Goal: Information Seeking & Learning: Learn about a topic

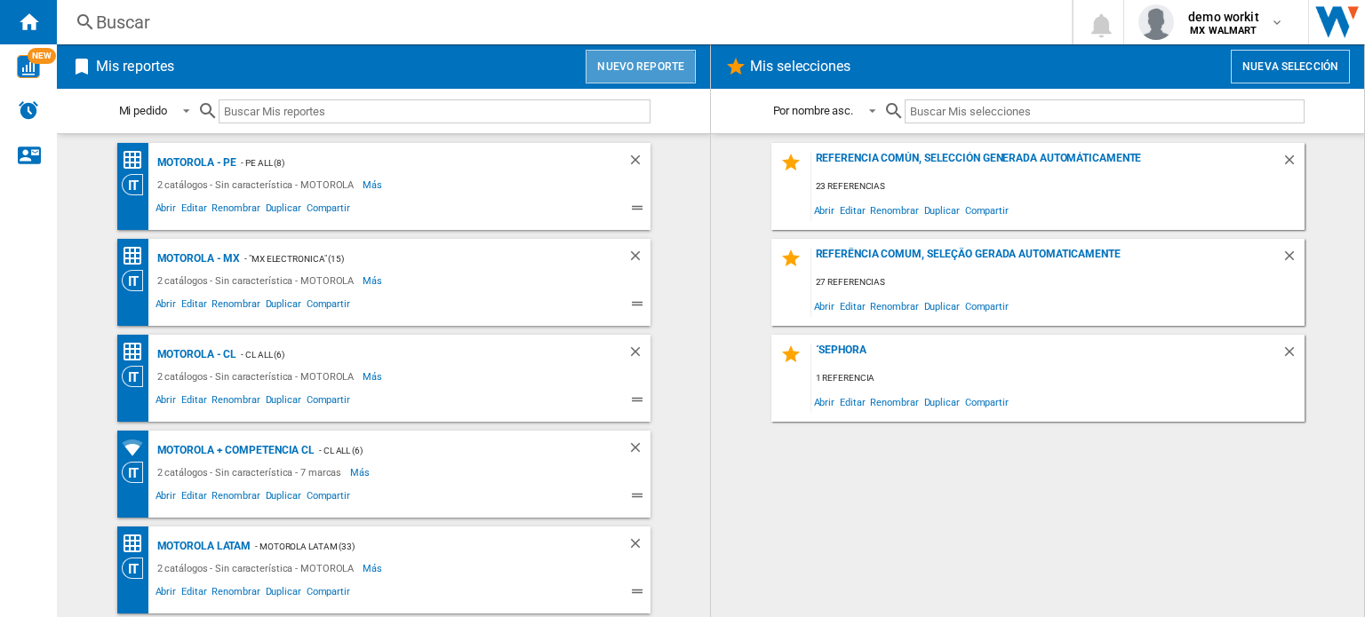
click at [636, 75] on button "Nuevo reporte" at bounding box center [640, 67] width 110 height 34
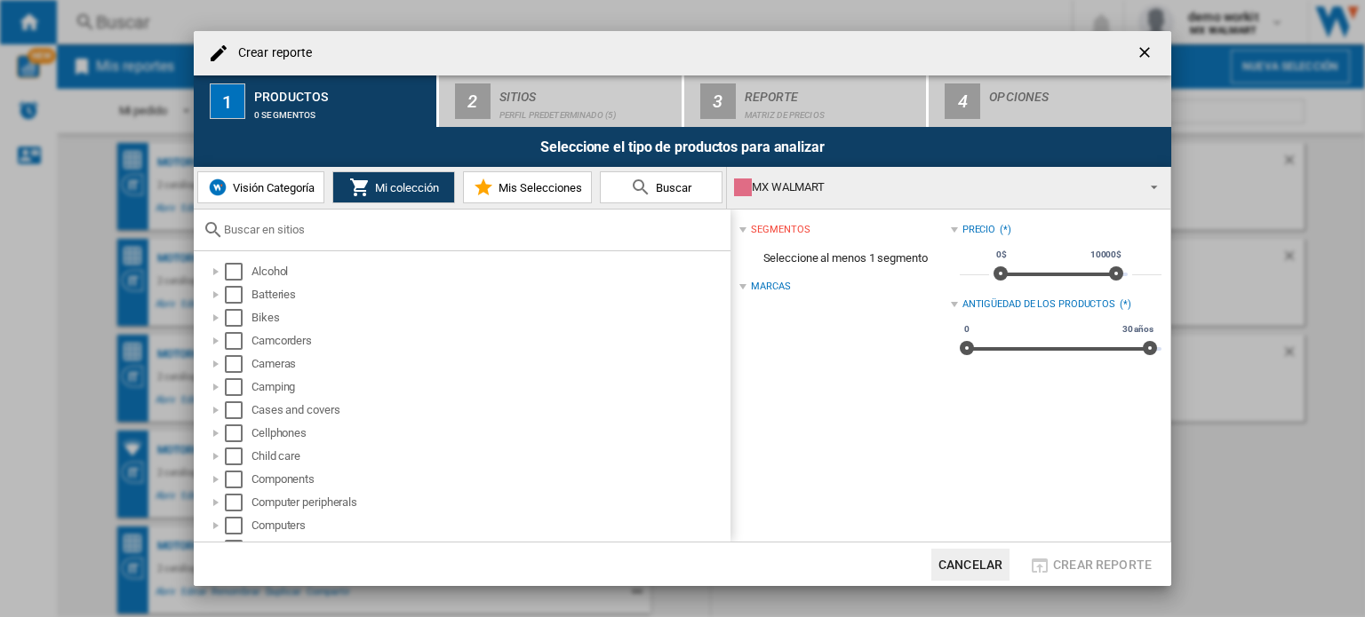
click at [1119, 185] on div "MX WALMART" at bounding box center [934, 187] width 401 height 25
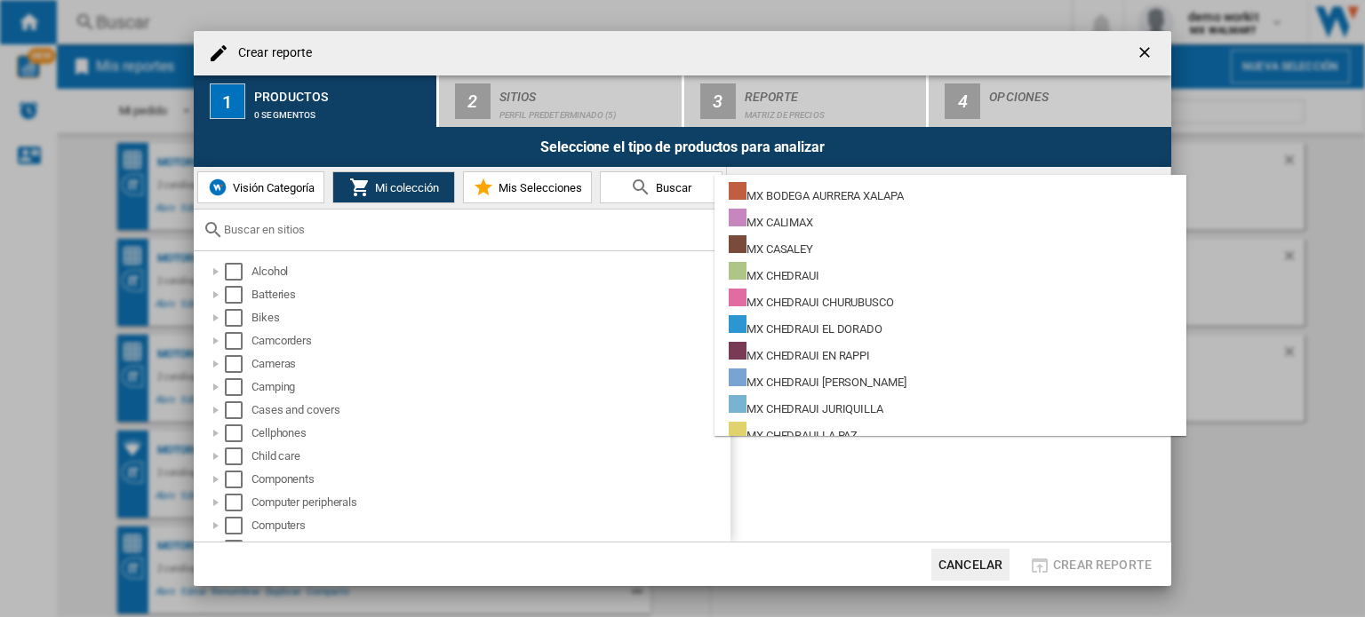
scroll to position [10675, 0]
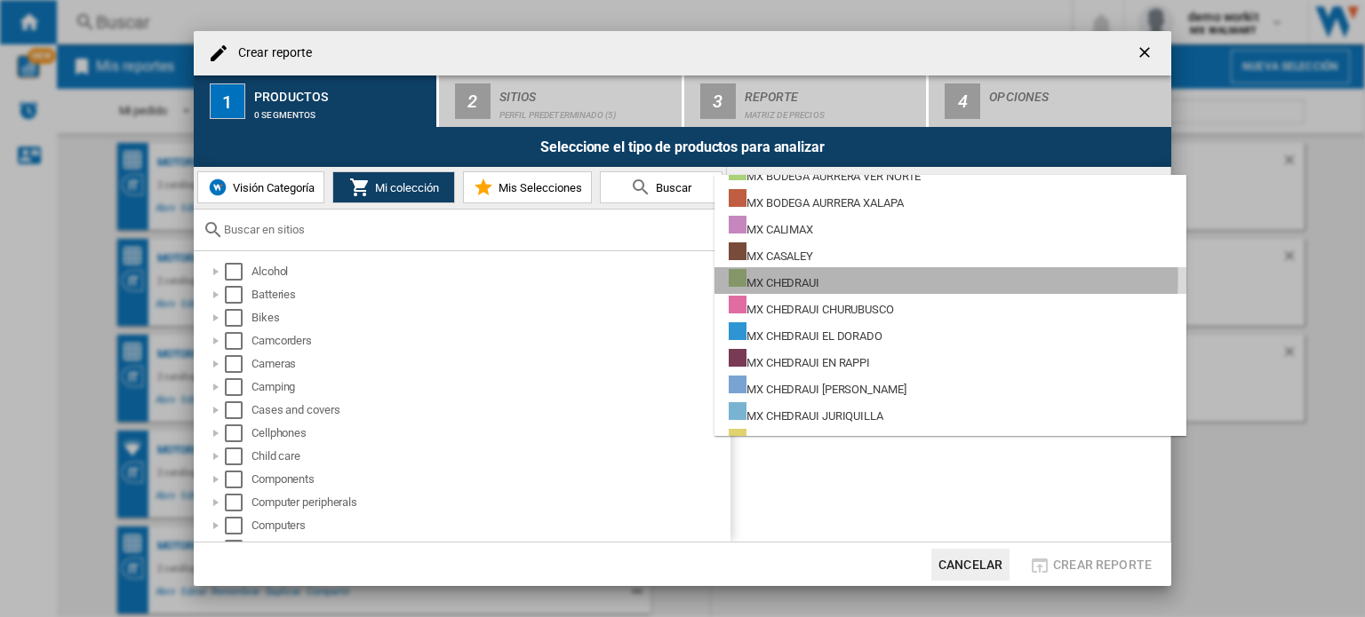
click at [814, 276] on div "MX CHEDRAUI" at bounding box center [774, 280] width 91 height 22
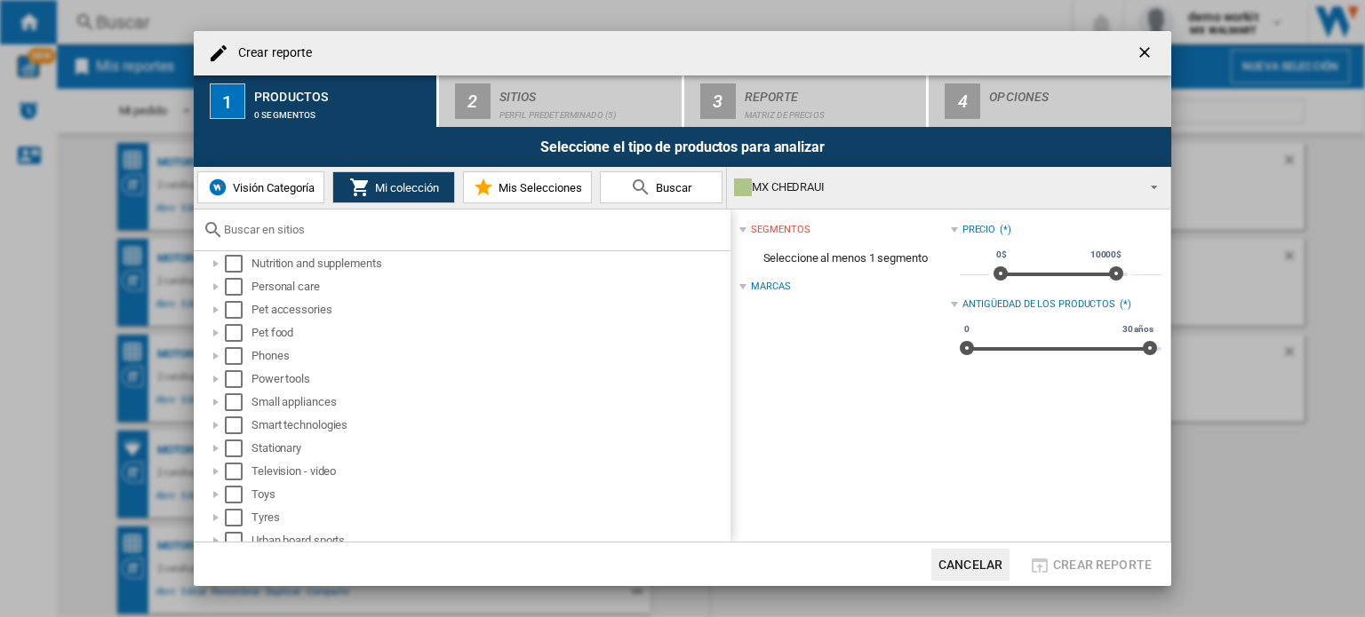
scroll to position [800, 0]
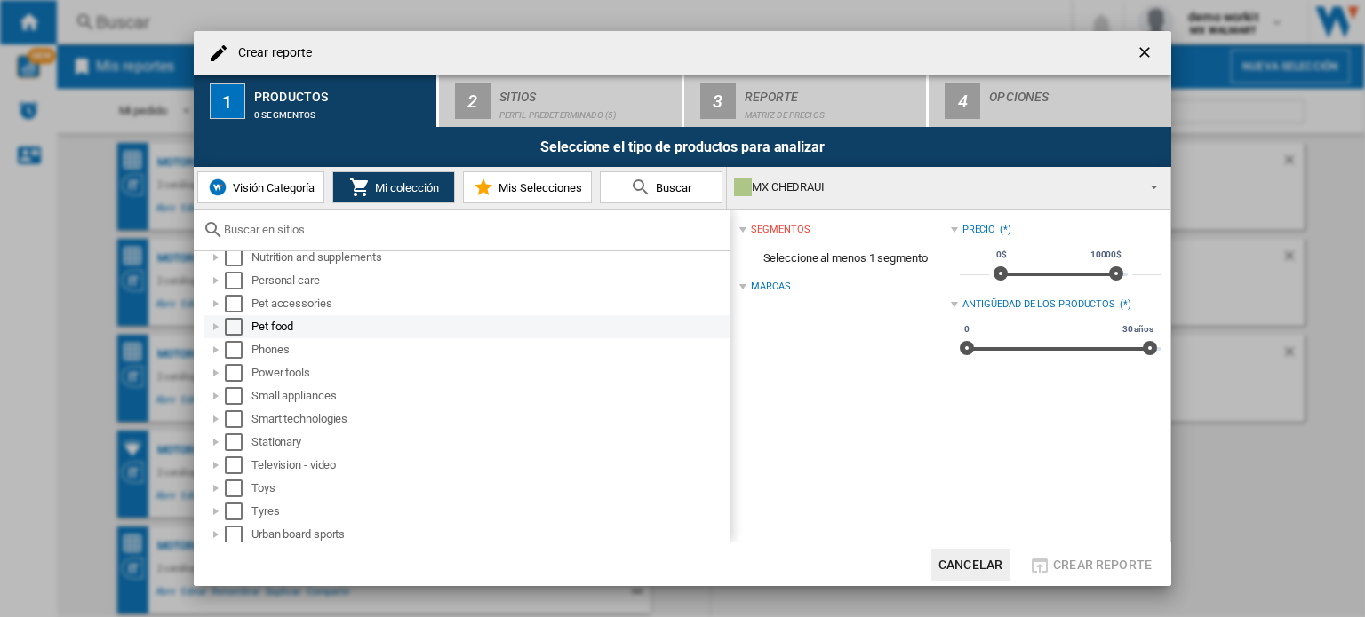
click at [233, 326] on div "Select" at bounding box center [234, 327] width 18 height 18
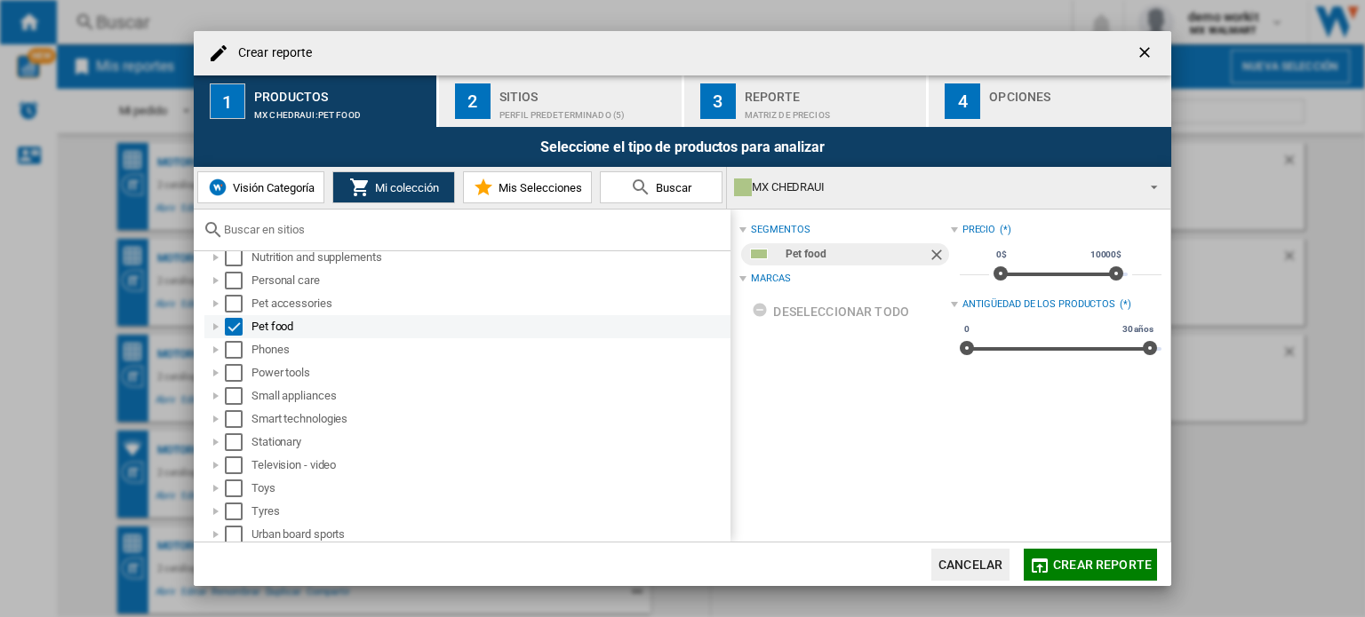
click at [212, 330] on div at bounding box center [216, 327] width 18 height 18
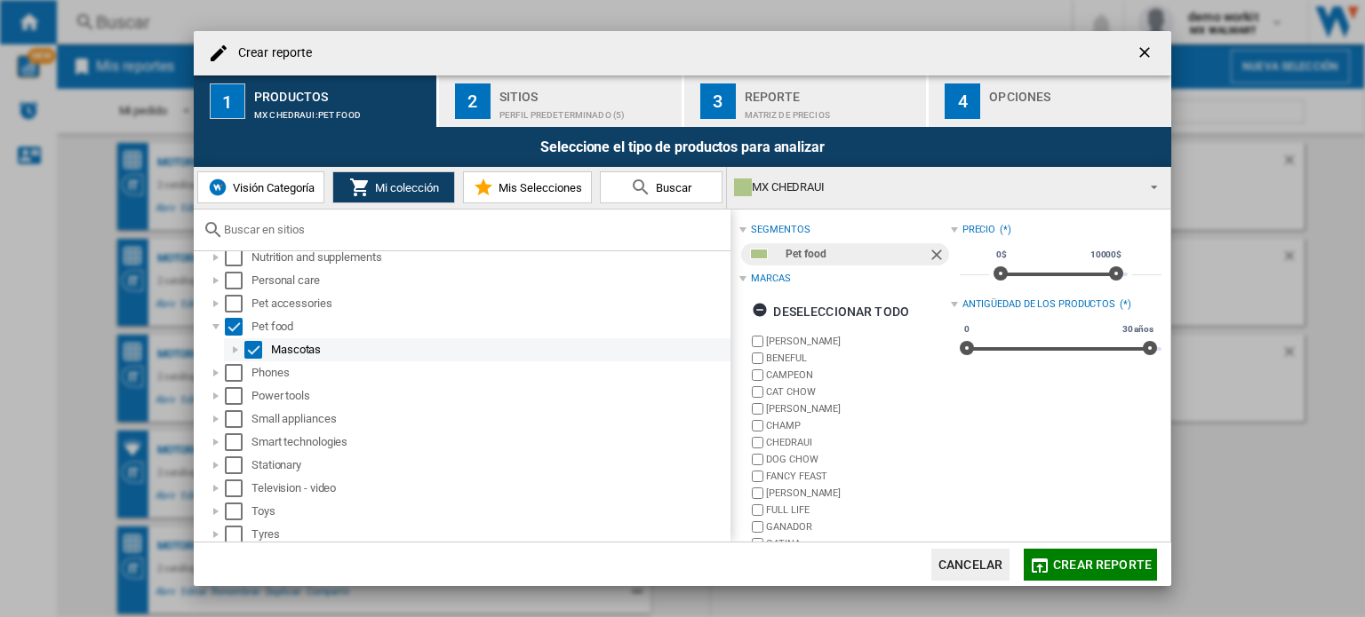
click at [236, 352] on div at bounding box center [236, 350] width 18 height 18
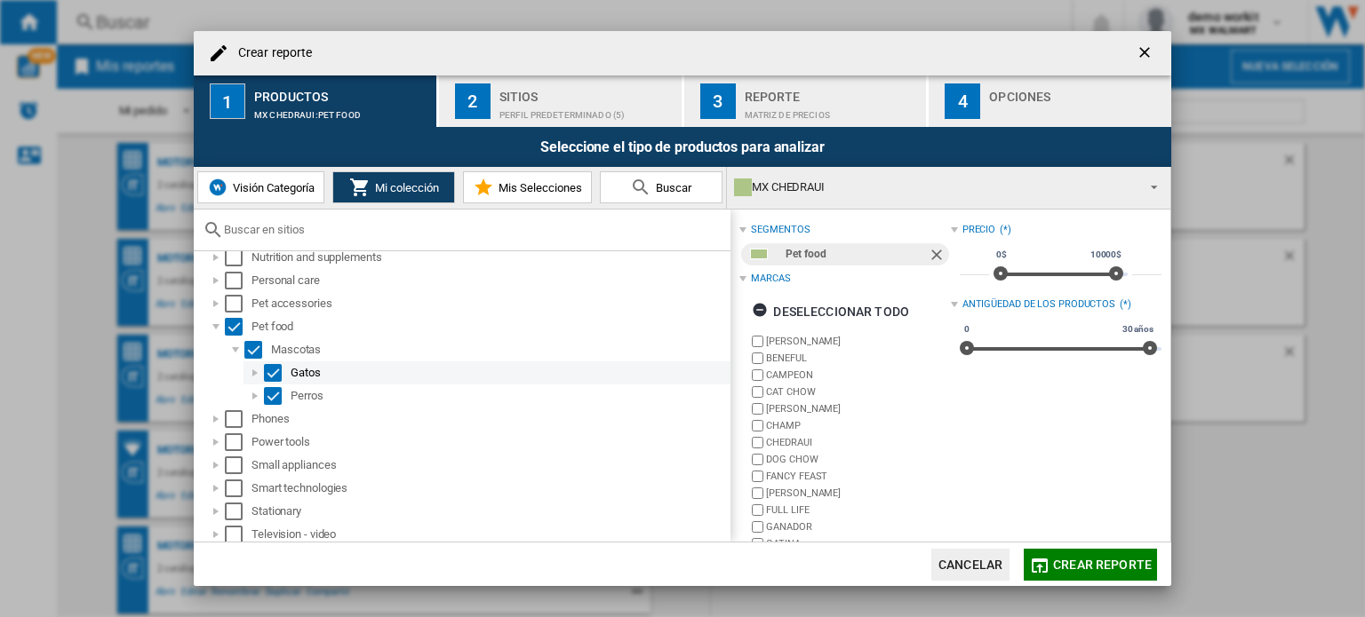
click at [256, 372] on div at bounding box center [255, 373] width 18 height 18
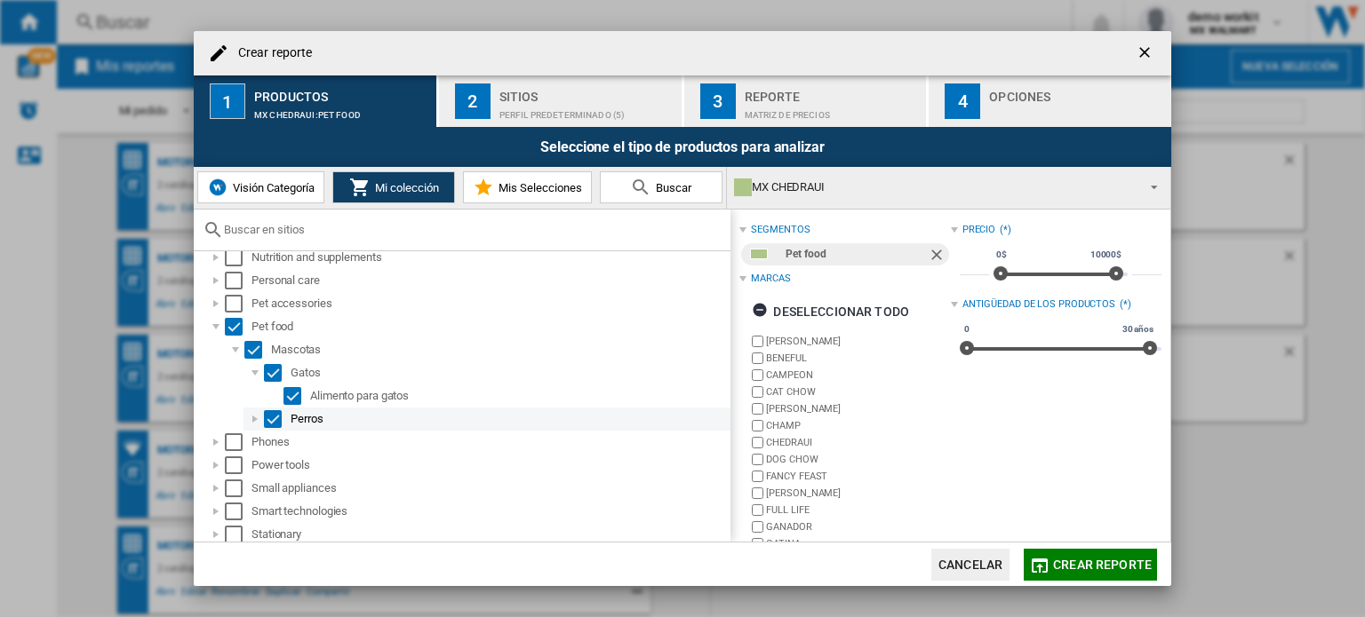
click at [256, 416] on div at bounding box center [255, 419] width 18 height 18
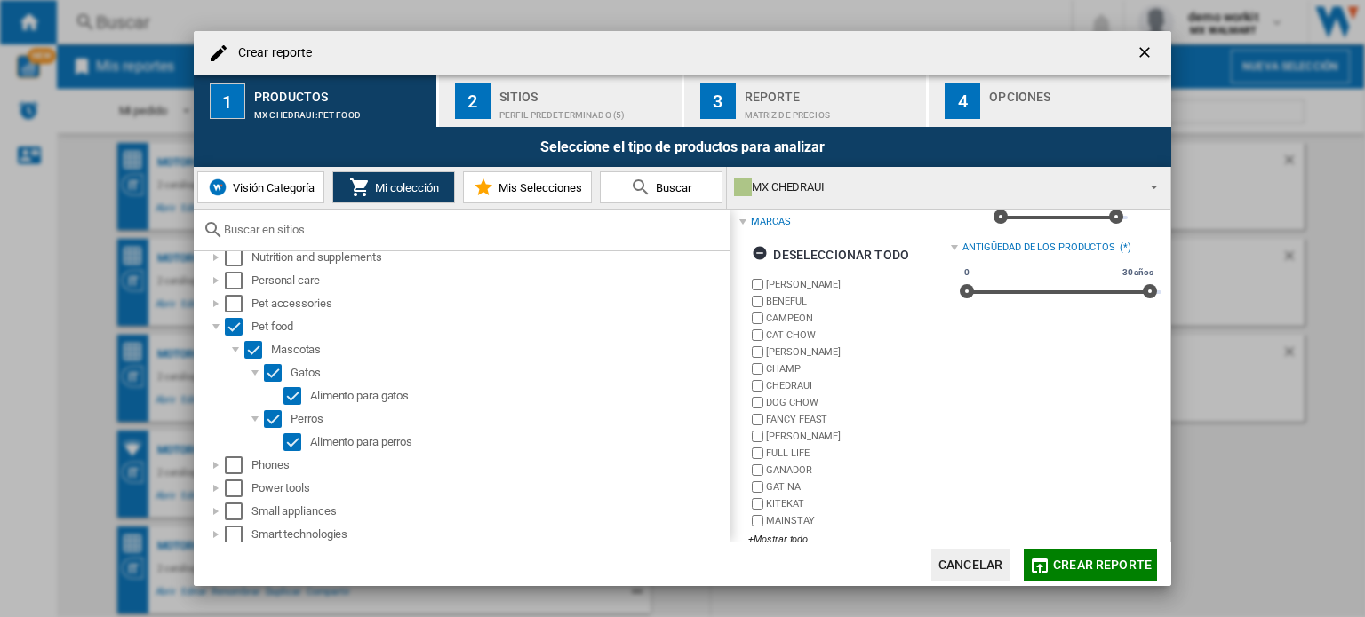
scroll to position [82, 0]
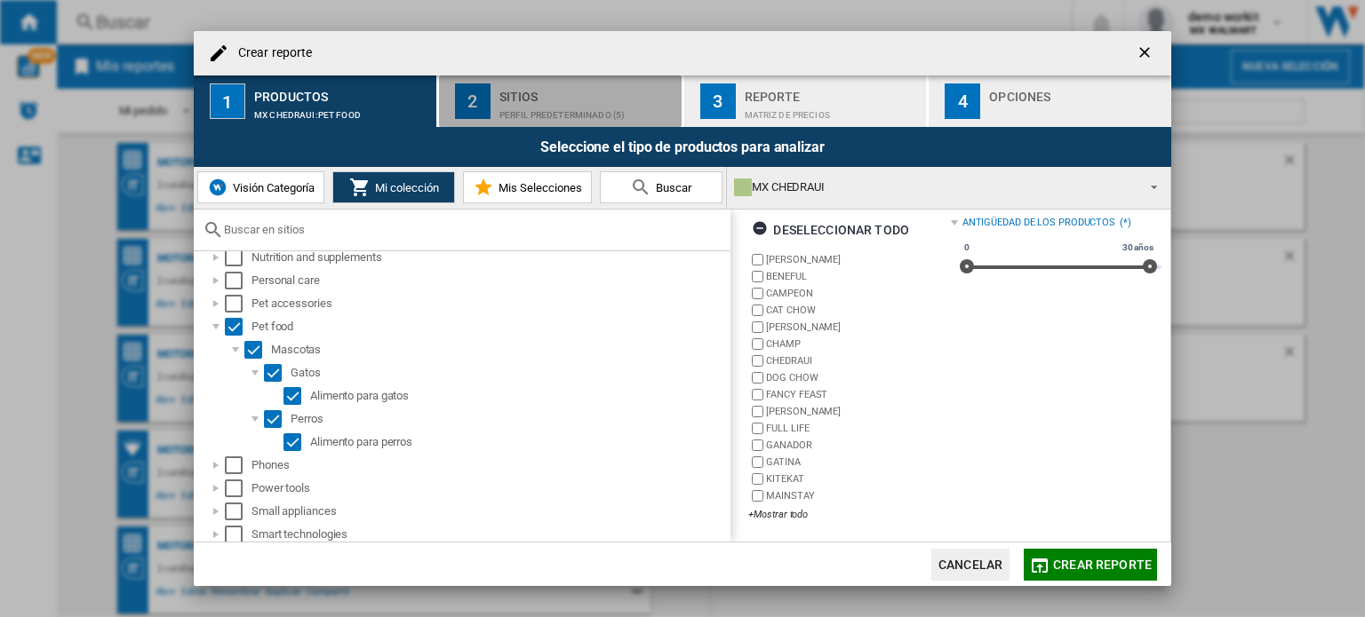
click at [554, 111] on div "Perfil predeterminado (5)" at bounding box center [586, 110] width 175 height 19
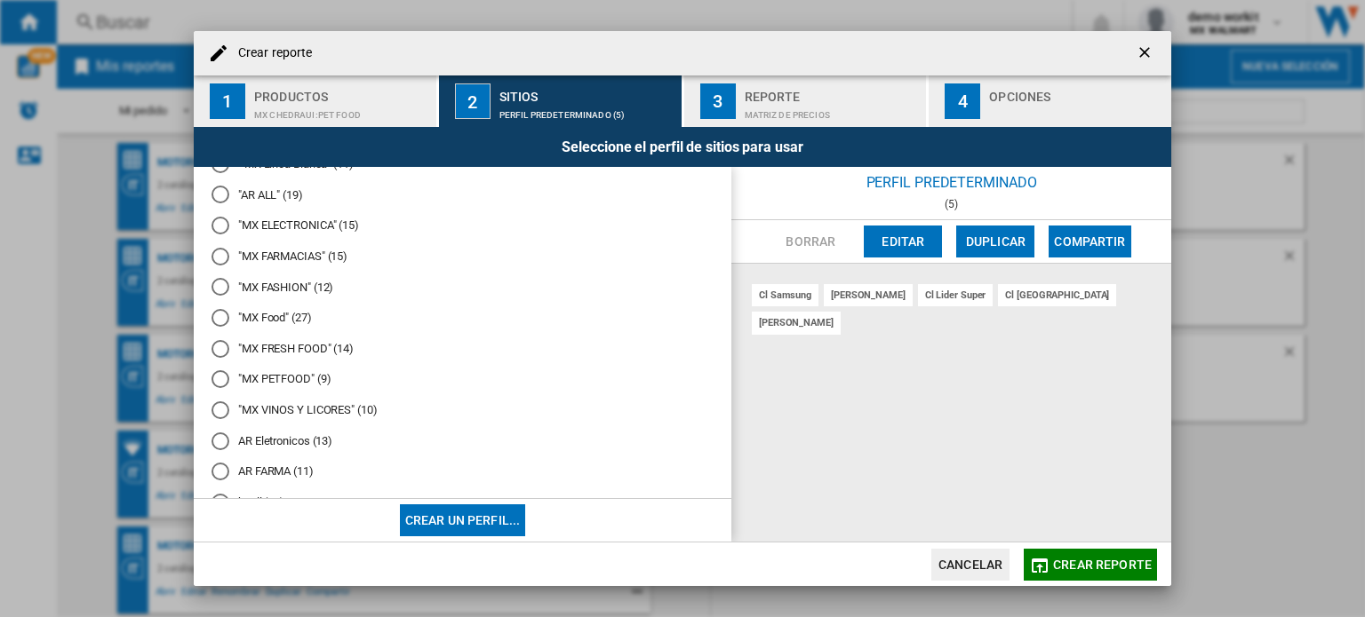
scroll to position [89, 0]
click at [220, 354] on div at bounding box center [220, 350] width 18 height 18
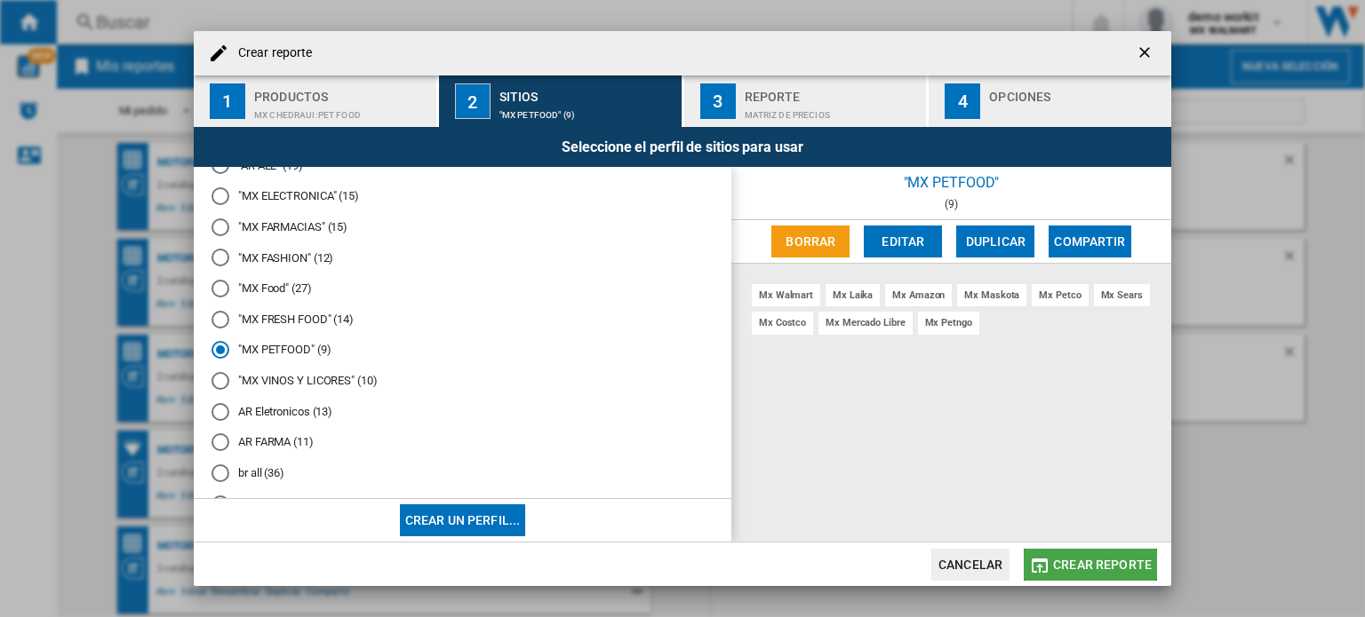
click at [1082, 558] on span "Crear reporte" at bounding box center [1102, 565] width 99 height 14
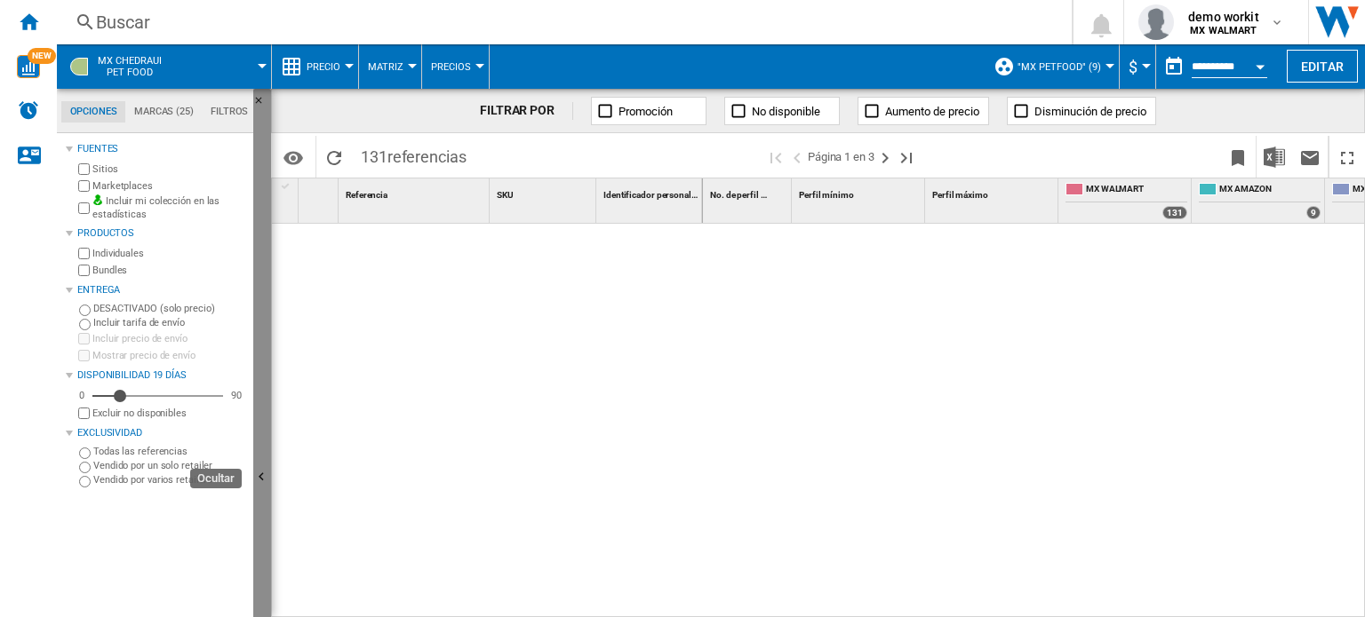
click at [262, 450] on button "Ocultar" at bounding box center [262, 478] width 18 height 779
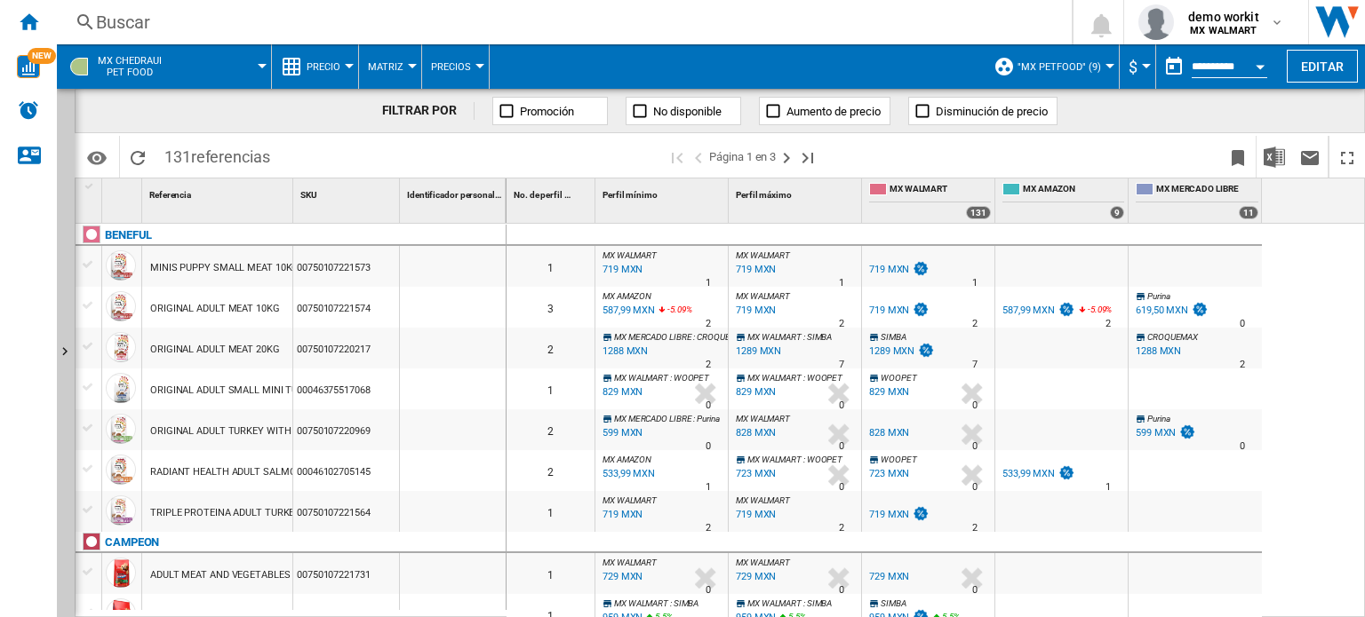
click at [1132, 67] on span "$" at bounding box center [1132, 67] width 9 height 19
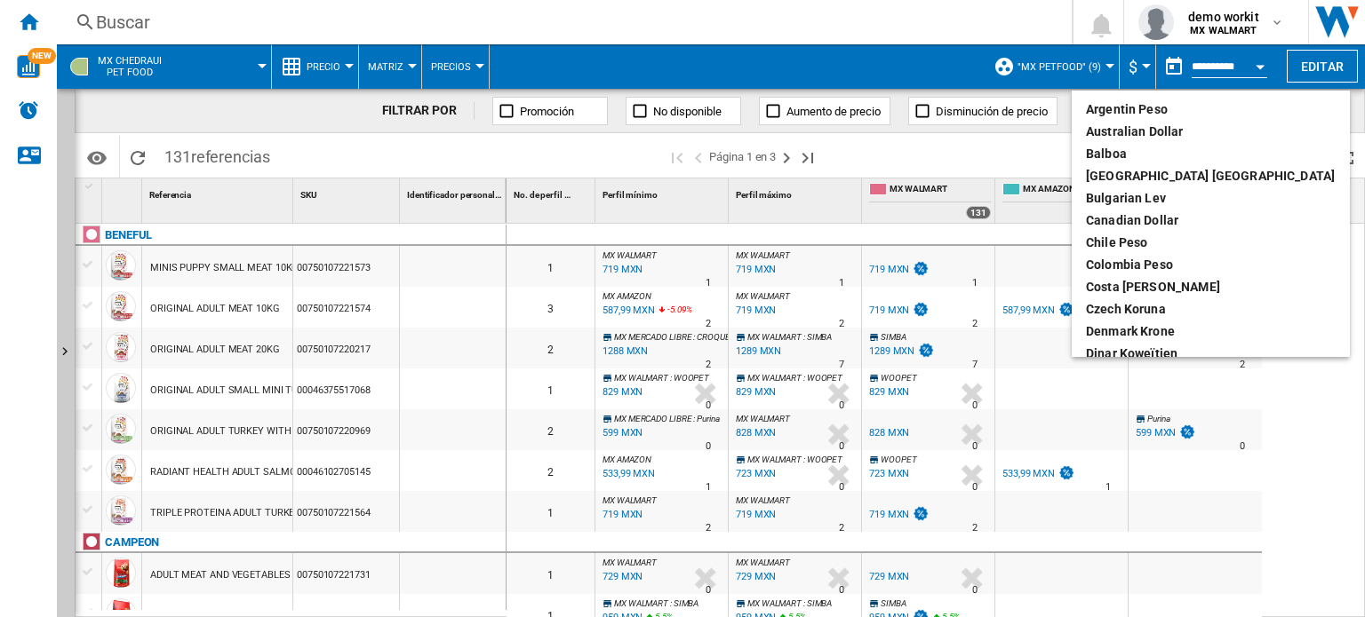
click at [1140, 56] on md-backdrop at bounding box center [682, 308] width 1365 height 617
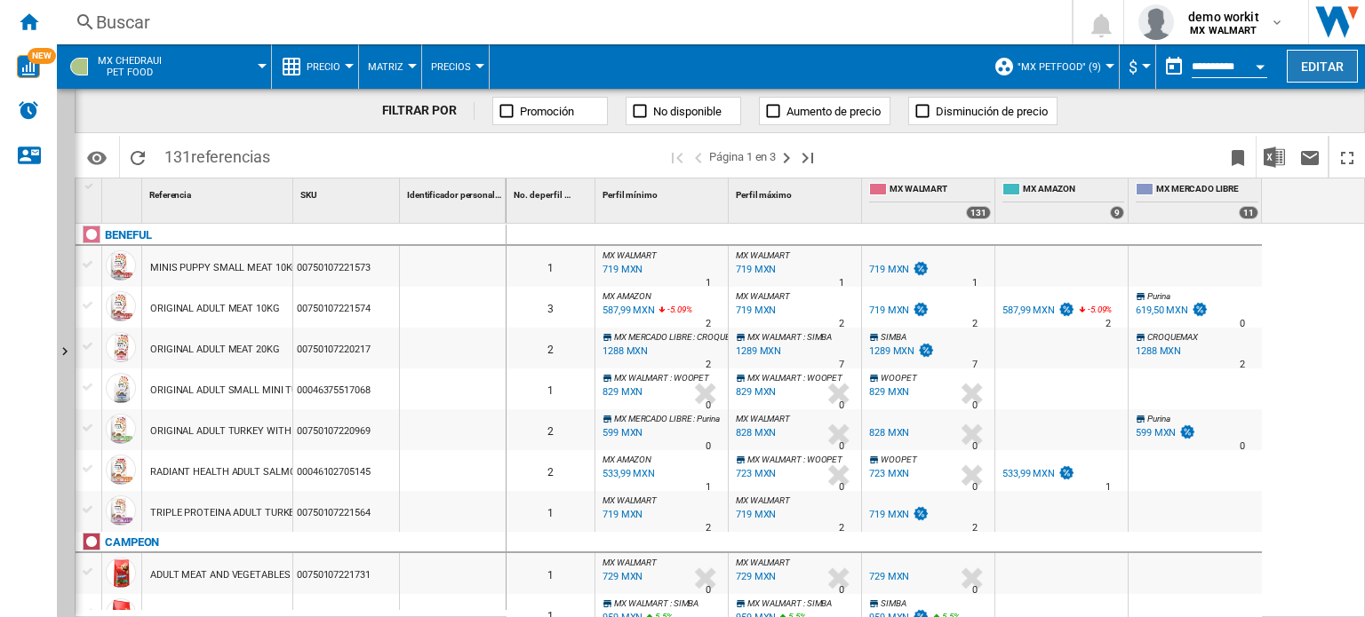
click at [1329, 66] on button "Editar" at bounding box center [1321, 66] width 71 height 33
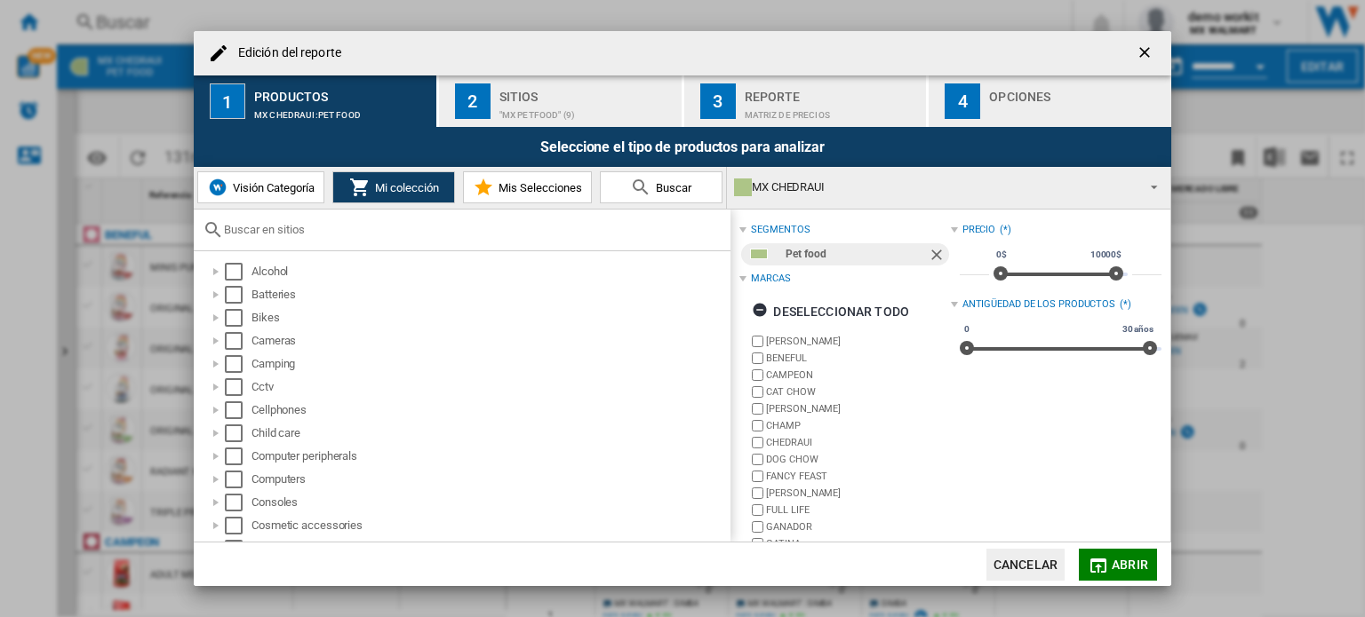
click at [577, 97] on div "Sitios" at bounding box center [586, 92] width 175 height 19
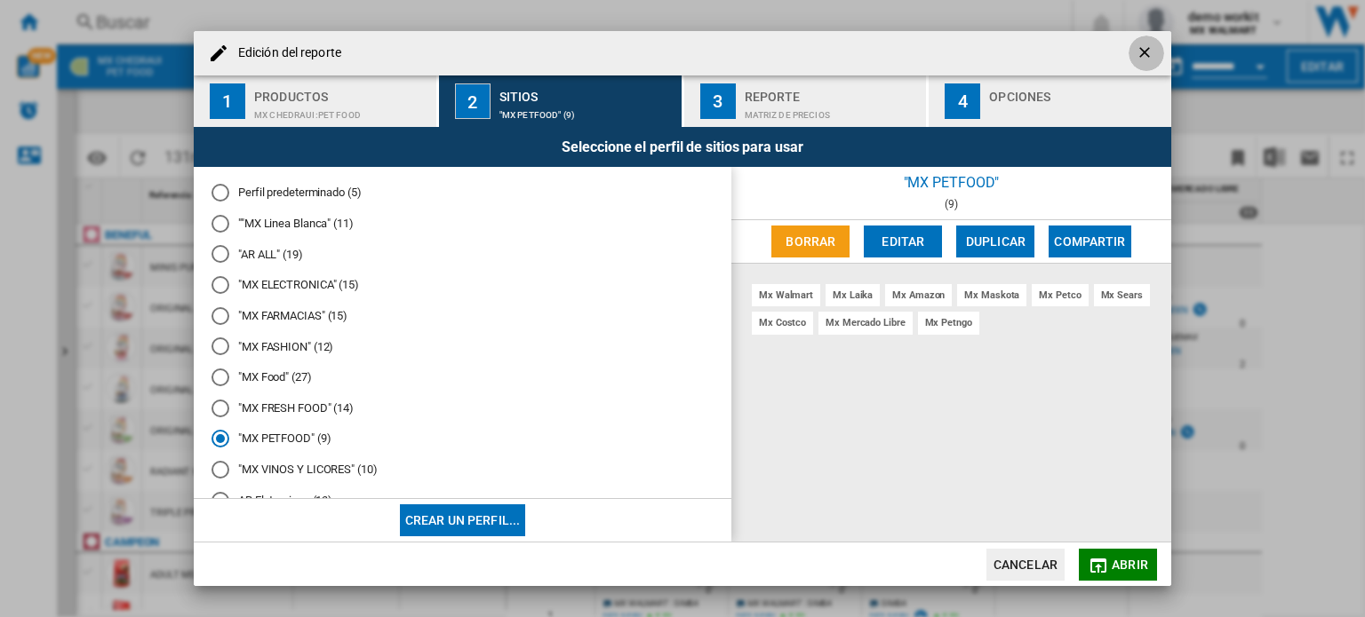
click at [1143, 50] on ng-md-icon "getI18NText('BUTTONS.CLOSE_DIALOG')" at bounding box center [1145, 54] width 21 height 21
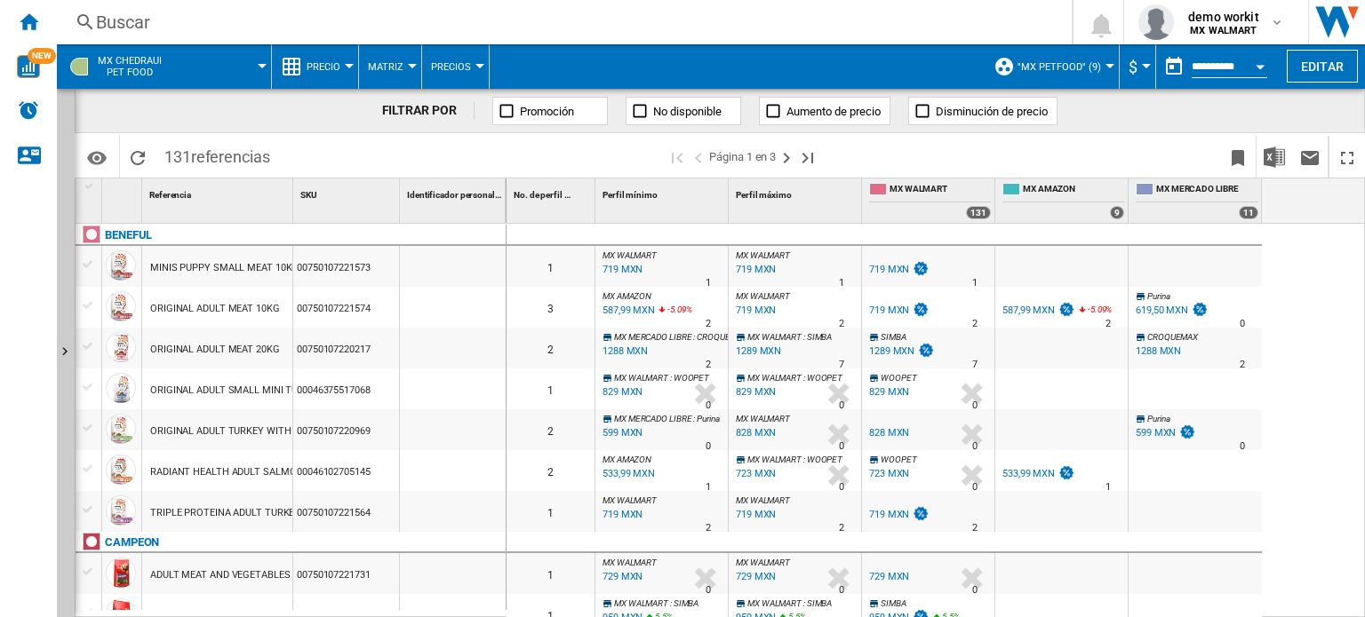
drag, startPoint x: 163, startPoint y: 155, endPoint x: 192, endPoint y: 163, distance: 30.2
click at [192, 163] on span "131 referencias" at bounding box center [216, 154] width 123 height 37
click at [193, 183] on div "Referencia 1" at bounding box center [219, 193] width 147 height 28
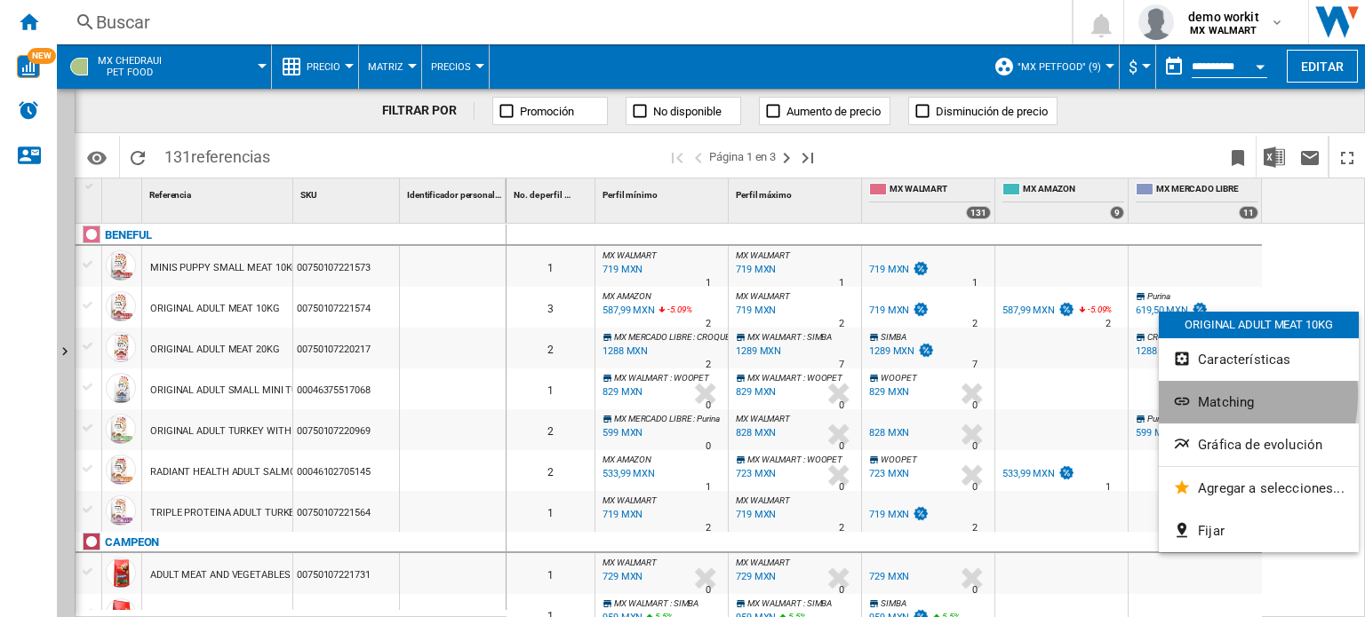
click at [1195, 395] on button "Matching" at bounding box center [1259, 402] width 200 height 43
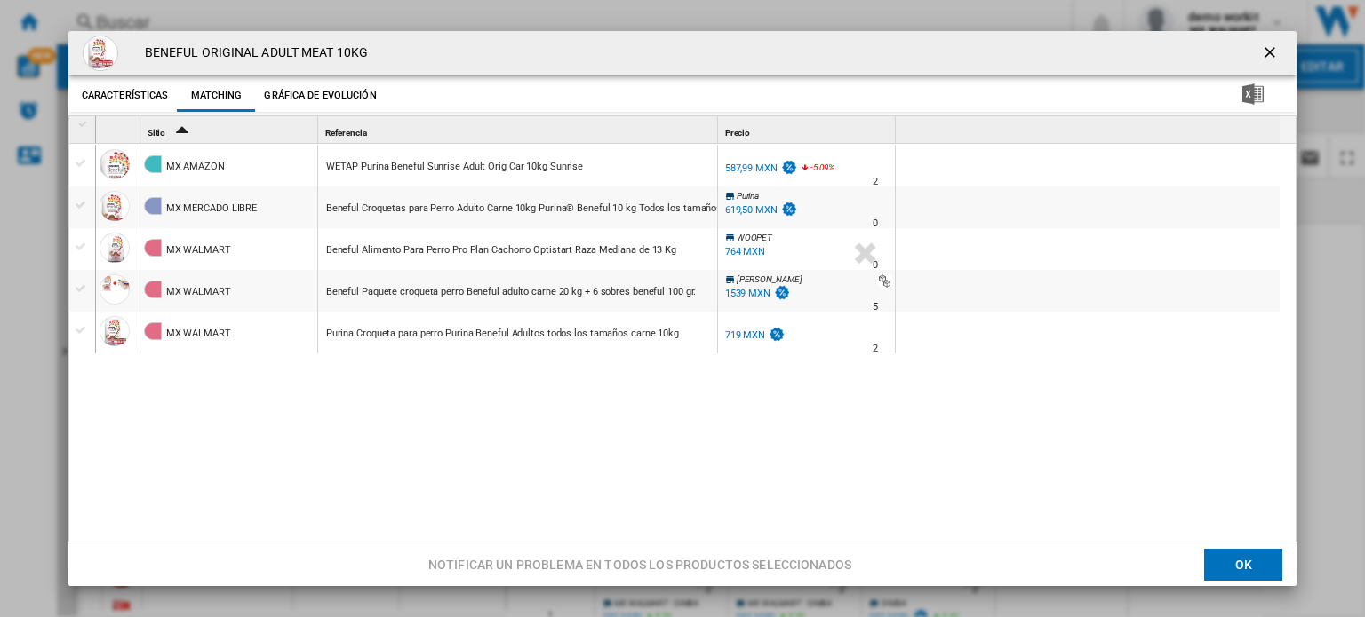
click at [1260, 40] on button "Product popup" at bounding box center [1272, 54] width 36 height 36
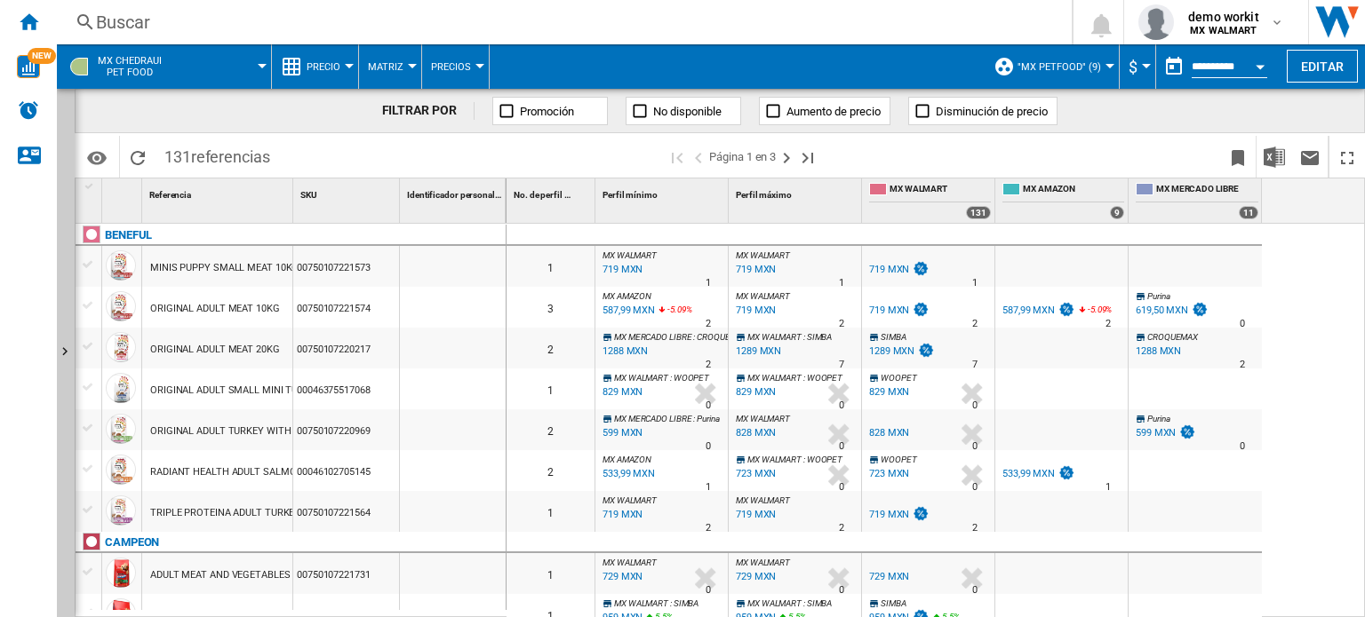
click at [888, 347] on div "1289 MXN" at bounding box center [891, 352] width 45 height 12
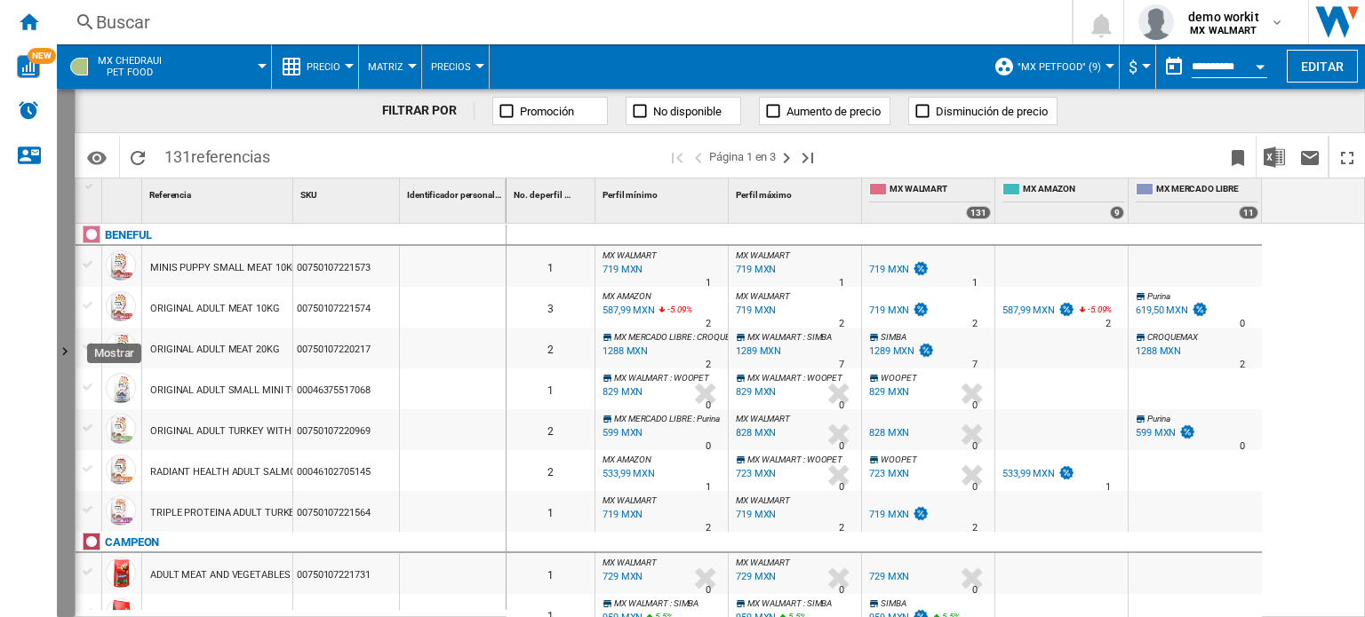
click at [57, 353] on ng-md-icon "Mostrar" at bounding box center [67, 354] width 21 height 21
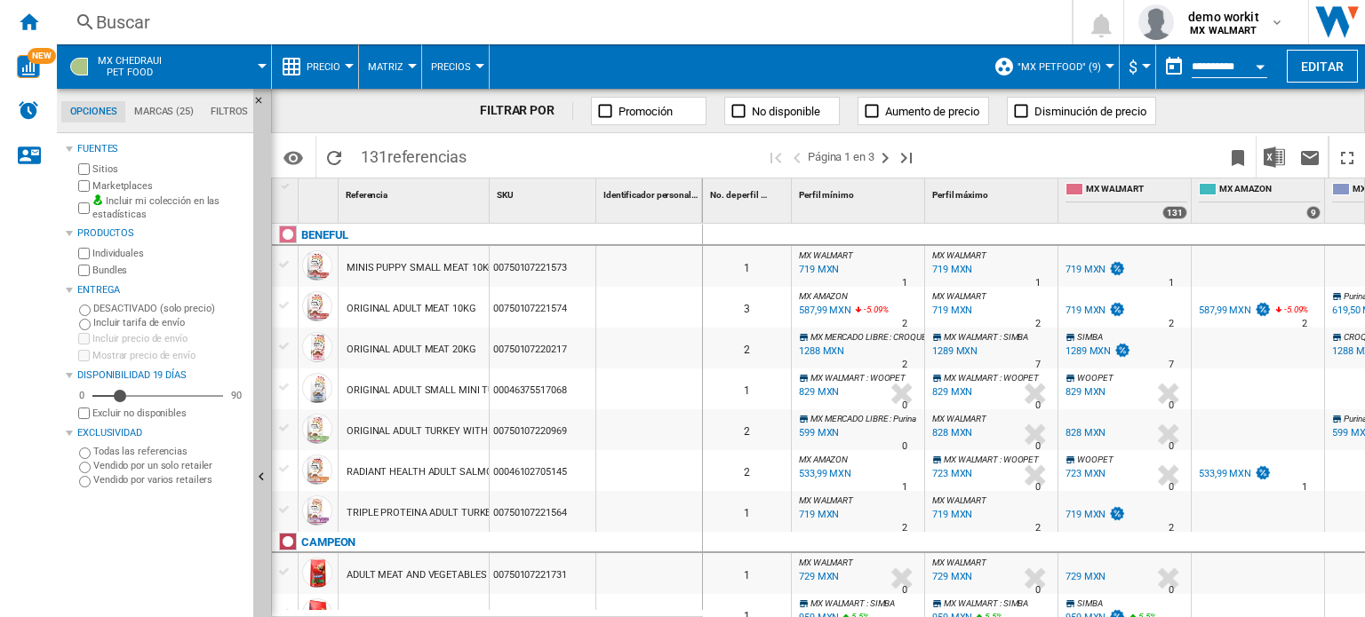
click at [346, 60] on button "Precio" at bounding box center [328, 66] width 43 height 44
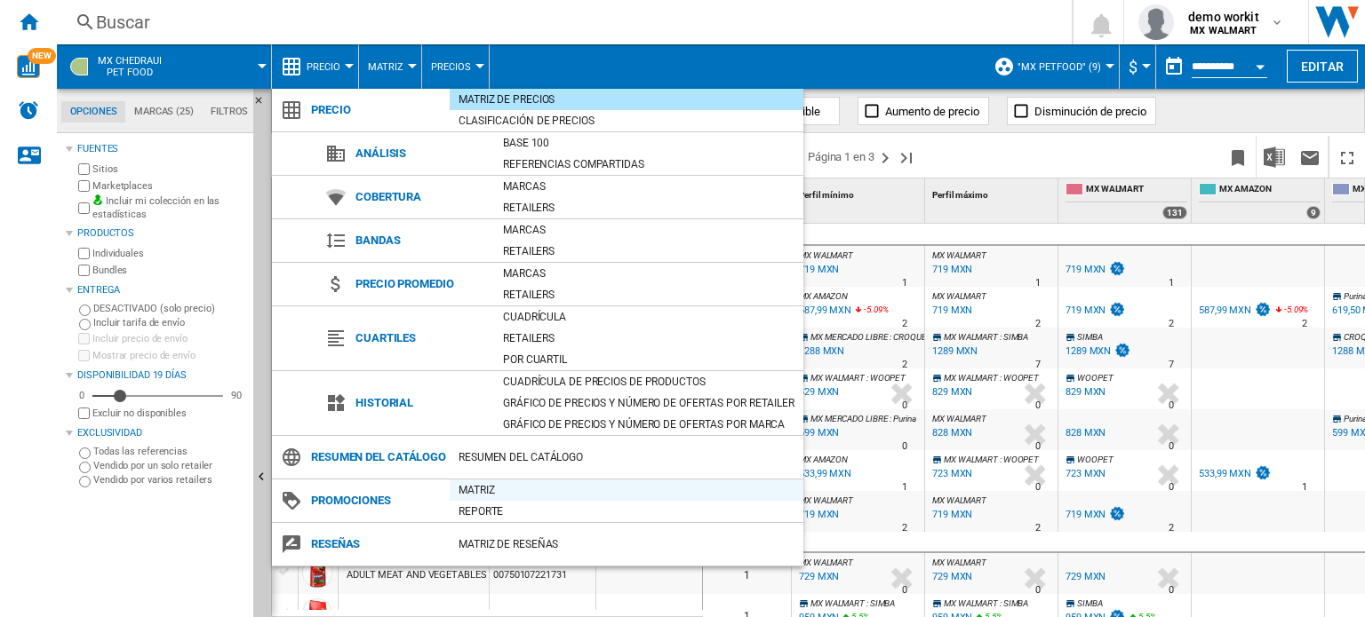
click at [476, 499] on div "Matriz" at bounding box center [627, 491] width 354 height 18
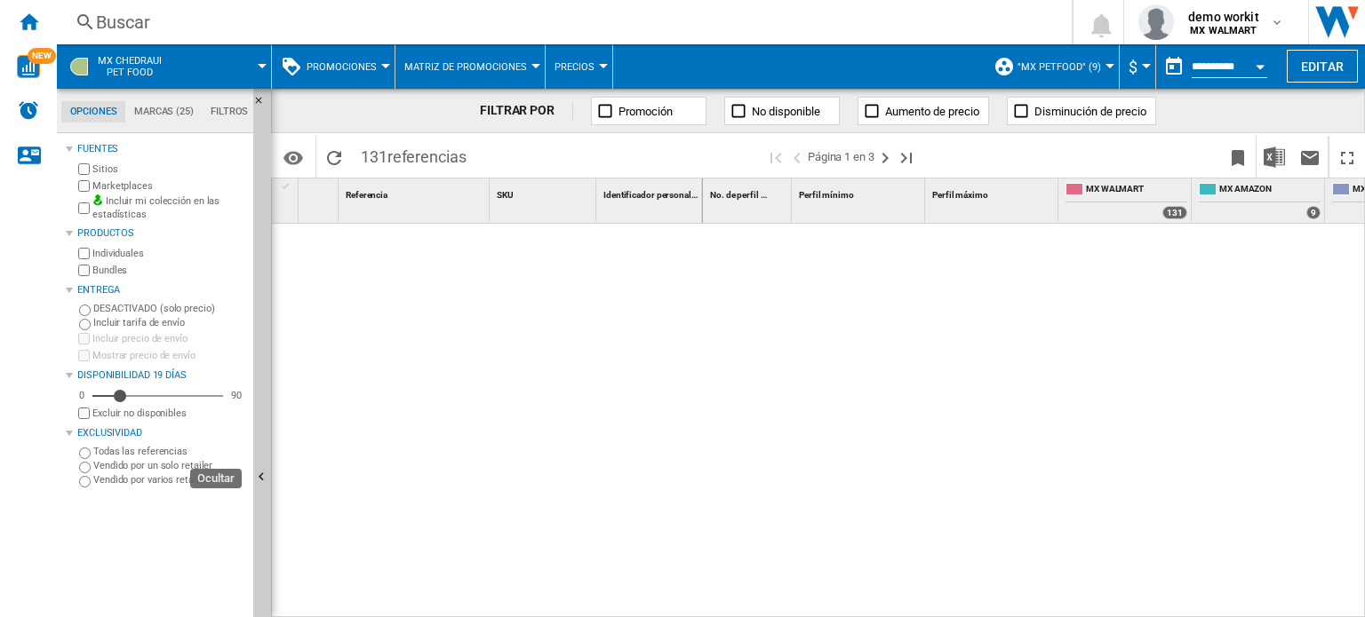
click at [258, 434] on button "Ocultar" at bounding box center [262, 478] width 18 height 779
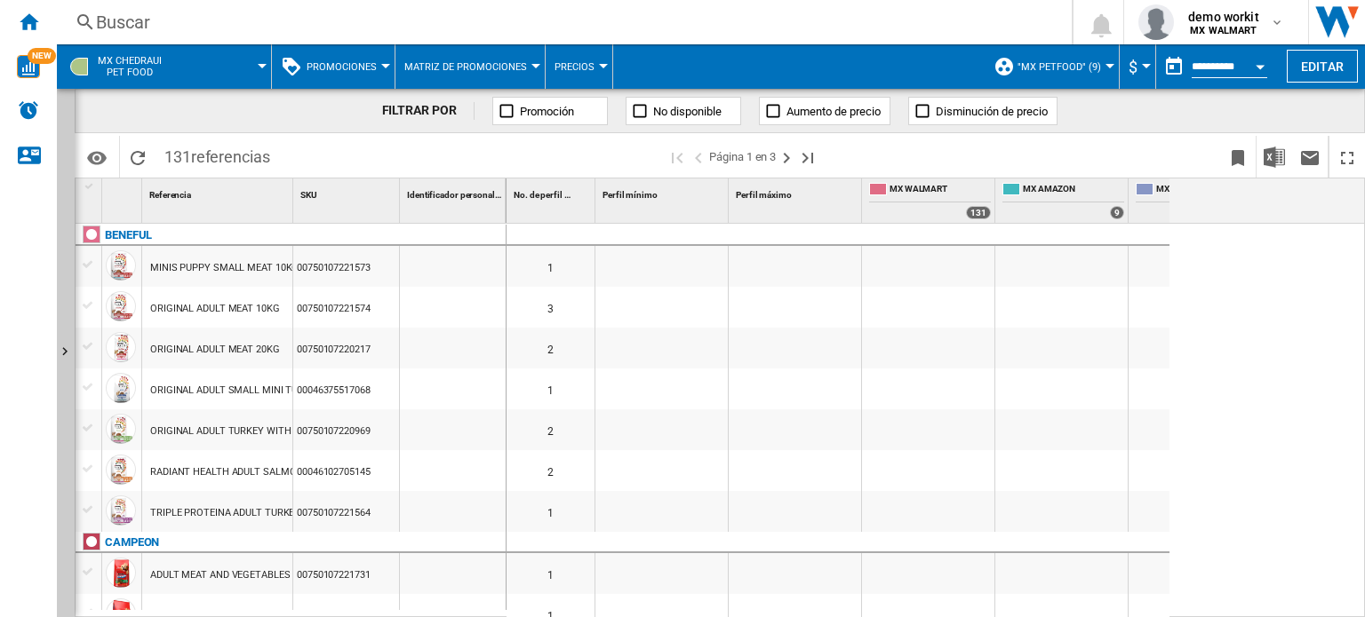
click at [387, 66] on div at bounding box center [385, 66] width 9 height 4
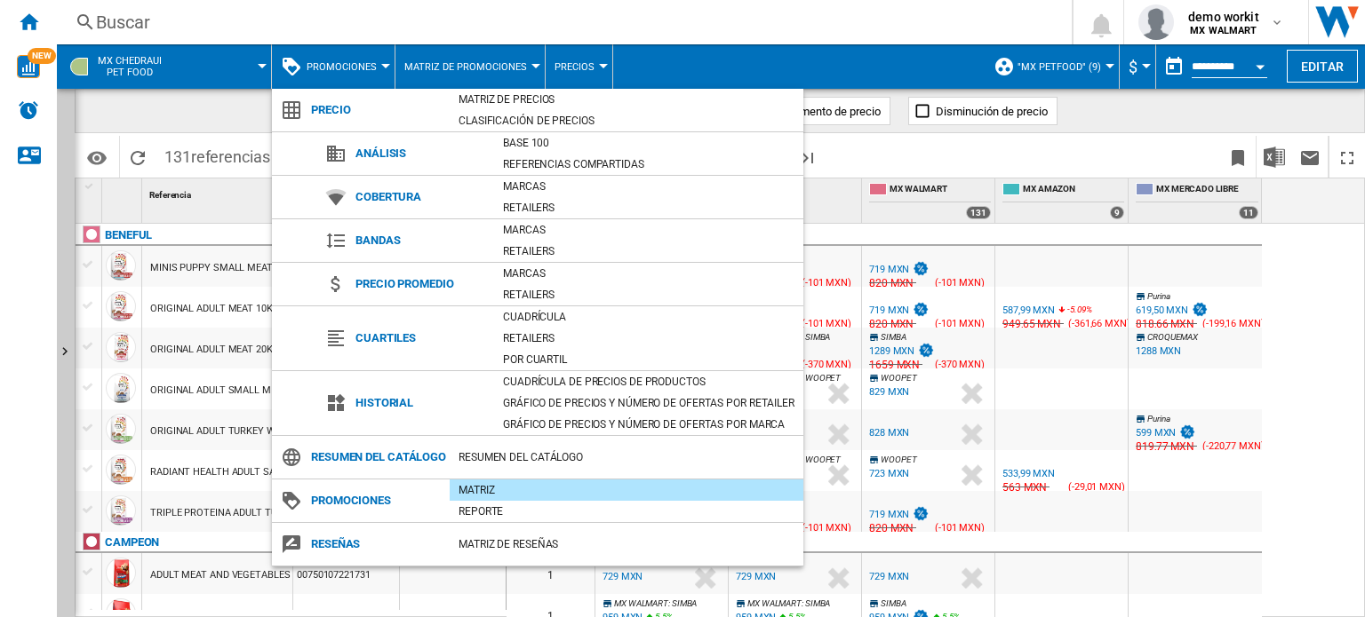
click at [908, 159] on md-backdrop at bounding box center [682, 308] width 1365 height 617
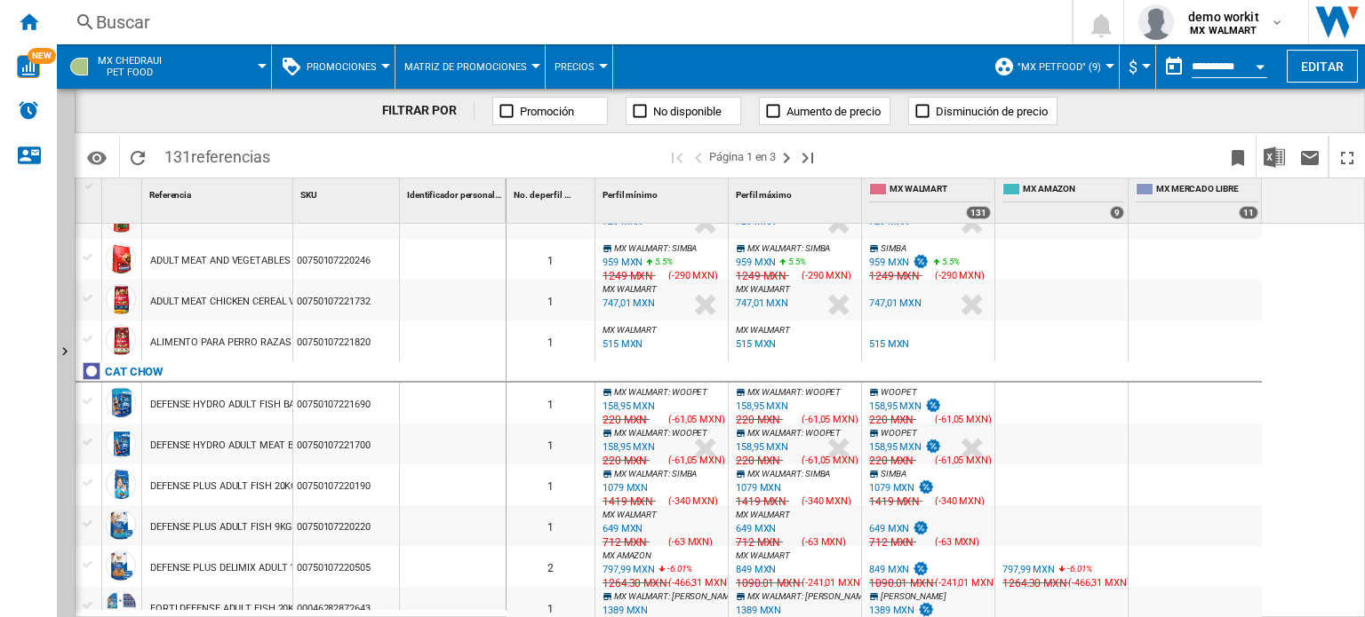
scroll to position [533, 0]
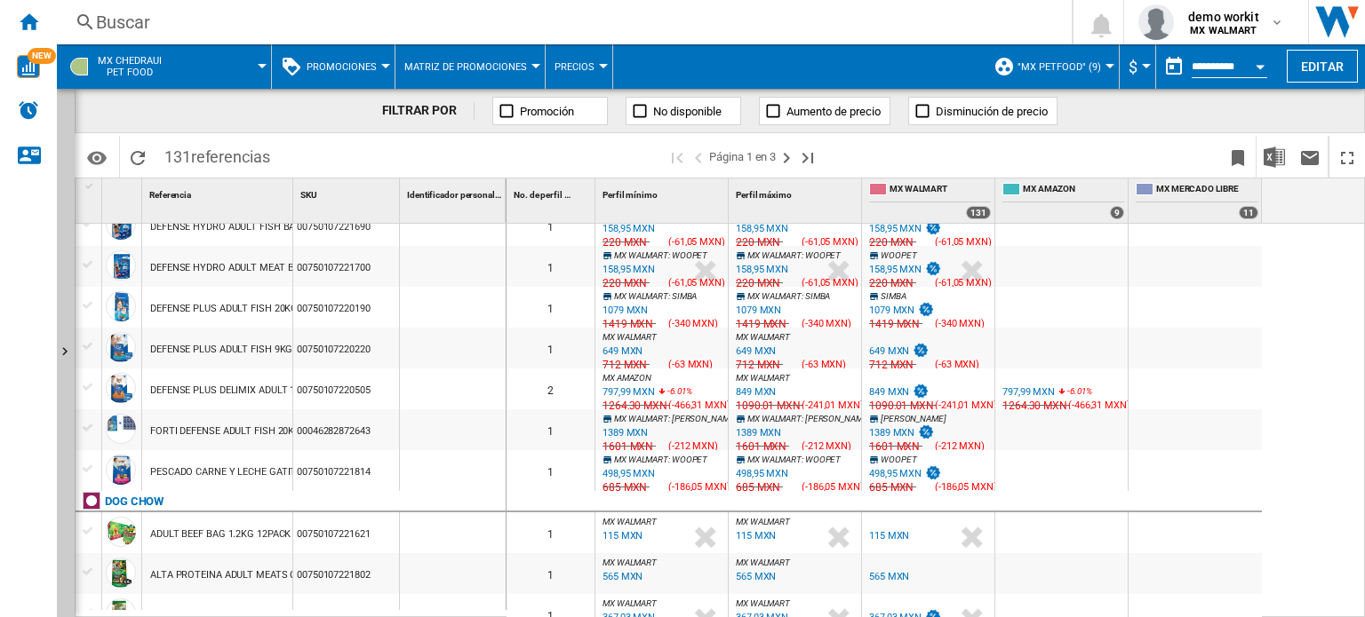
click at [374, 61] on span "Promociones" at bounding box center [342, 67] width 70 height 12
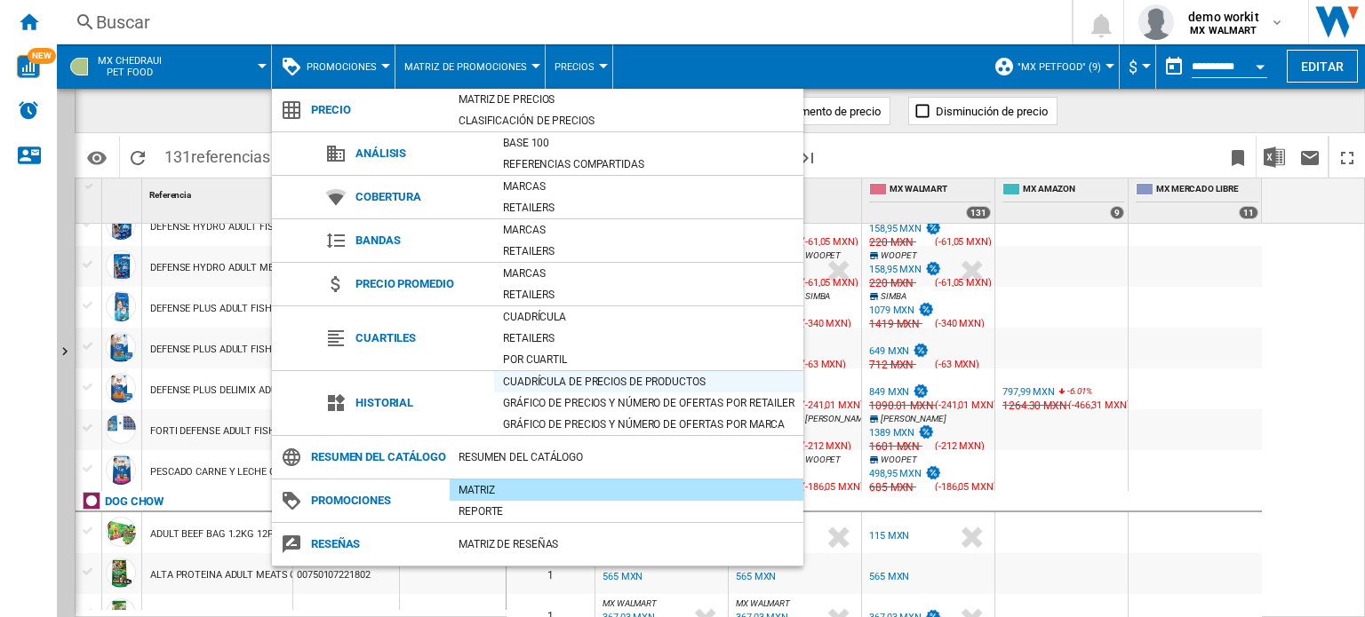
click at [590, 375] on div "Cuadrícula de precios de productos" at bounding box center [648, 382] width 309 height 18
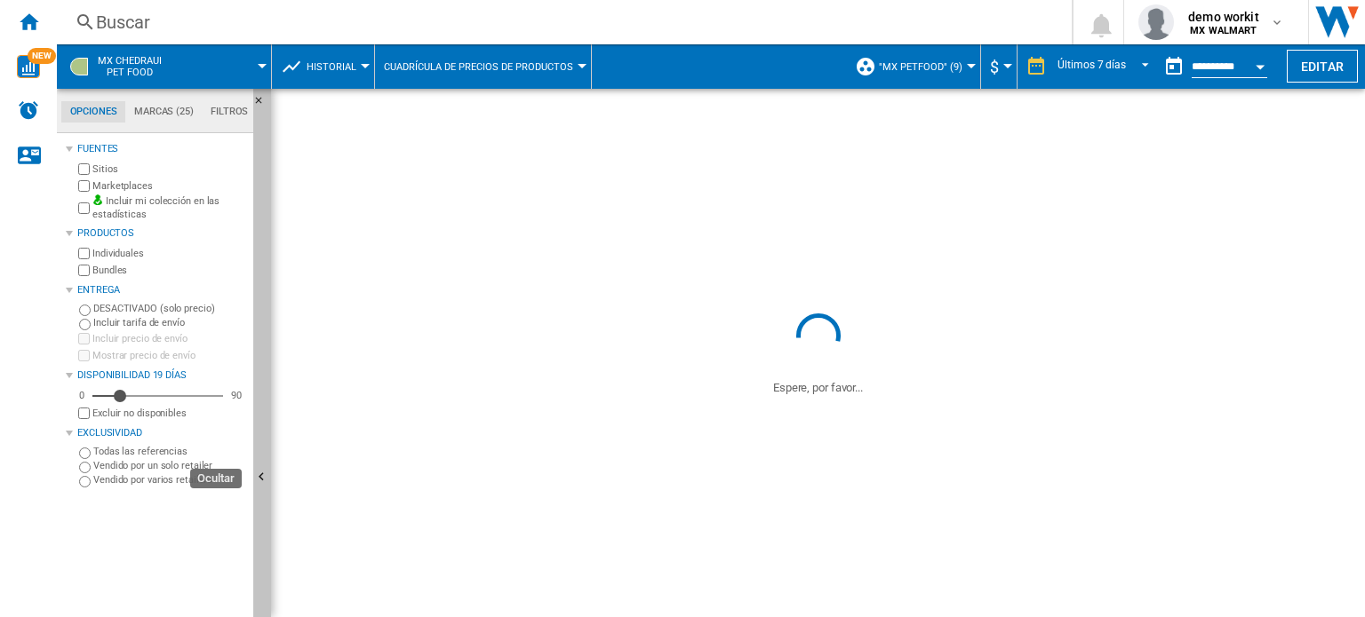
click at [266, 464] on button "Ocultar" at bounding box center [262, 478] width 18 height 779
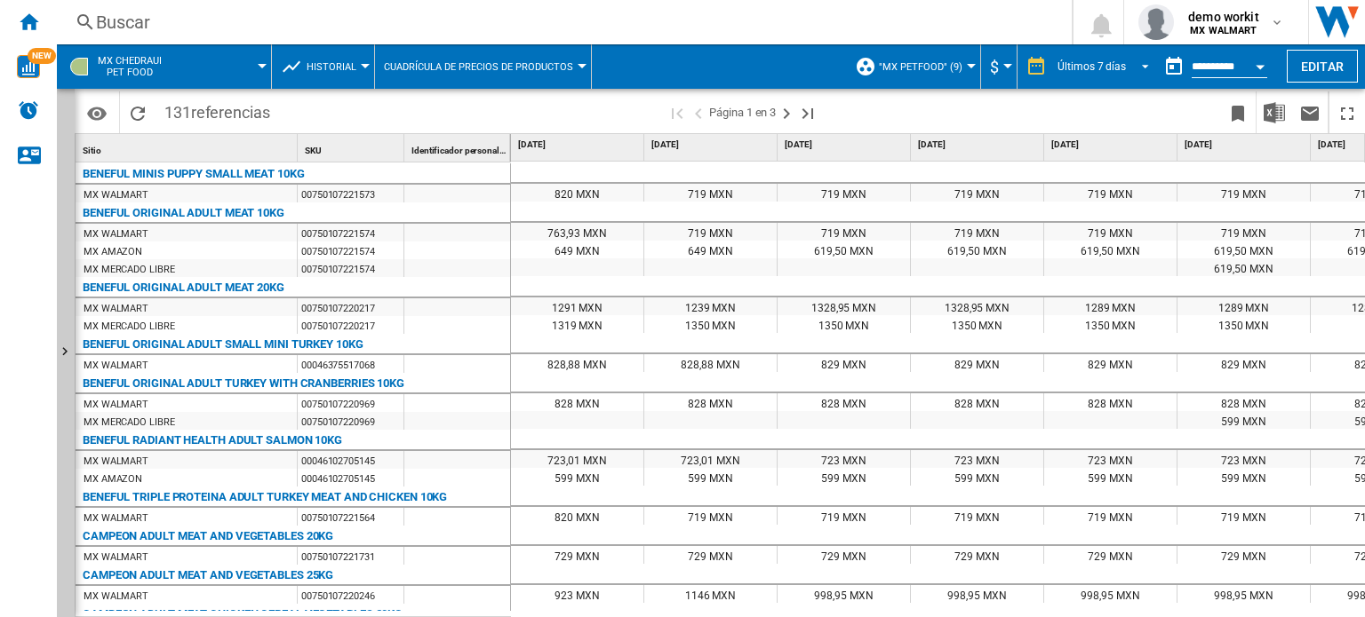
click at [1141, 60] on span "REPORTS.WIZARD.STEPS.REPORT.STEPS.REPORT_OPTIONS.PERIOD: Últimos 7 días" at bounding box center [1139, 65] width 21 height 16
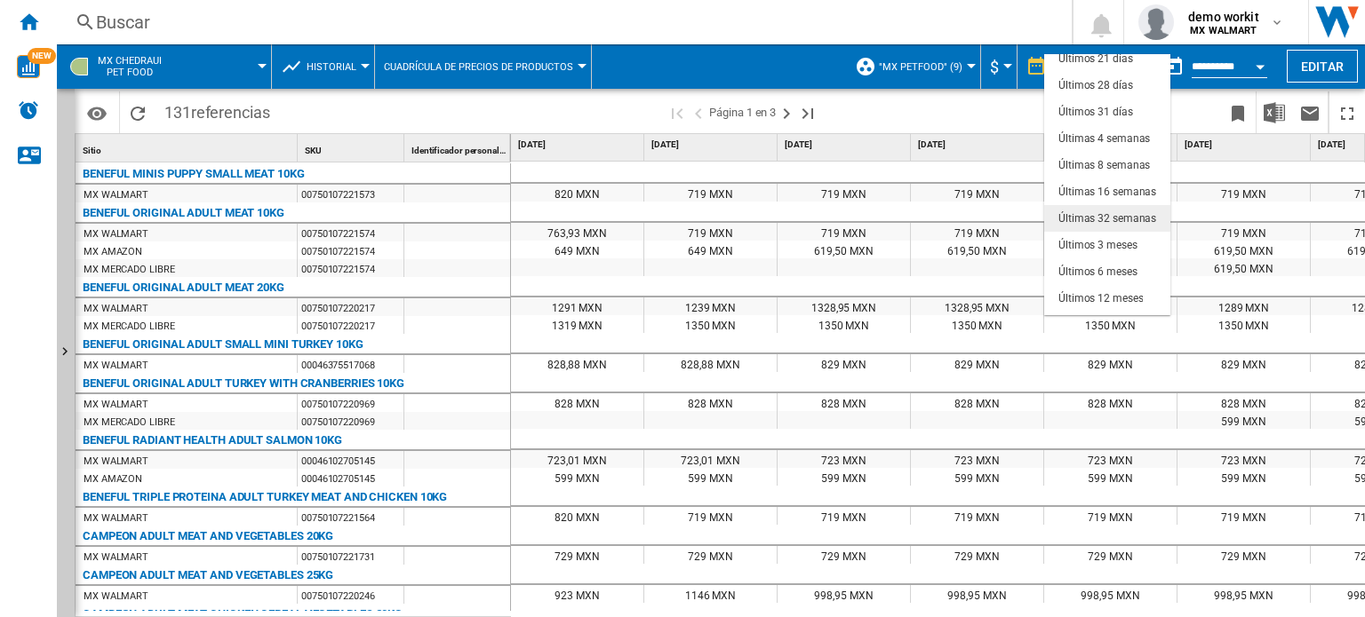
scroll to position [111, 0]
click at [1015, 116] on md-backdrop at bounding box center [682, 308] width 1365 height 617
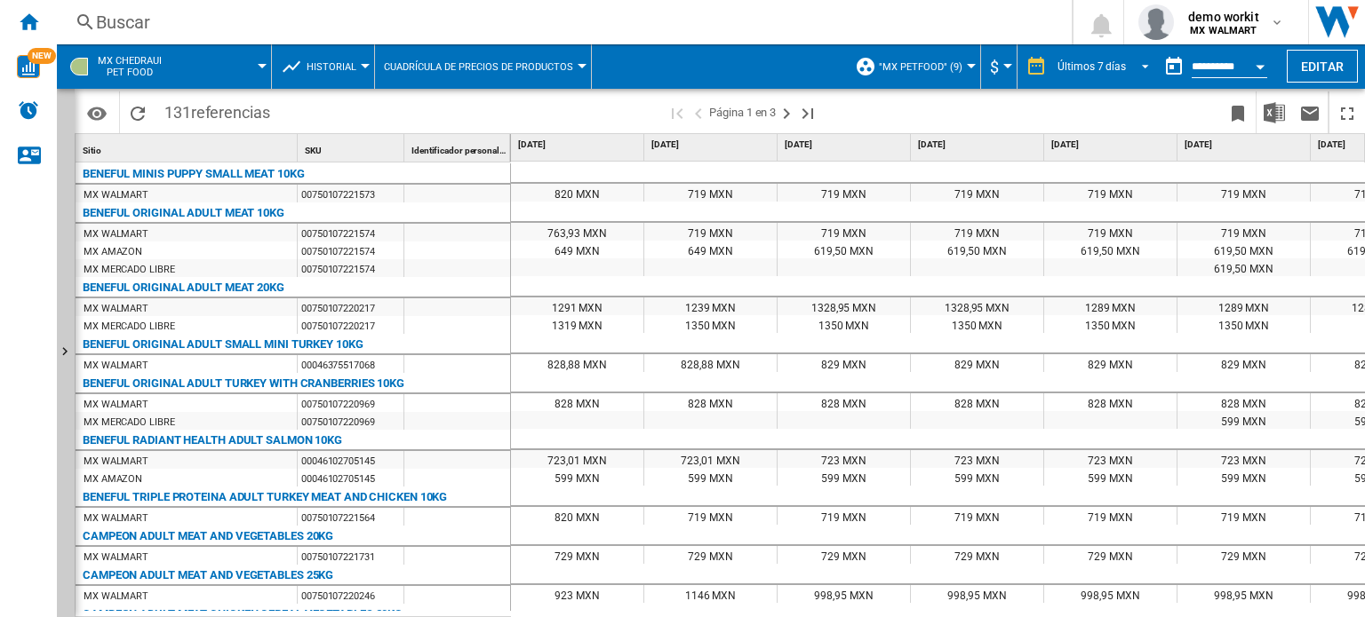
click at [1148, 54] on md-select-value "Últimos 7 días" at bounding box center [1105, 66] width 100 height 27
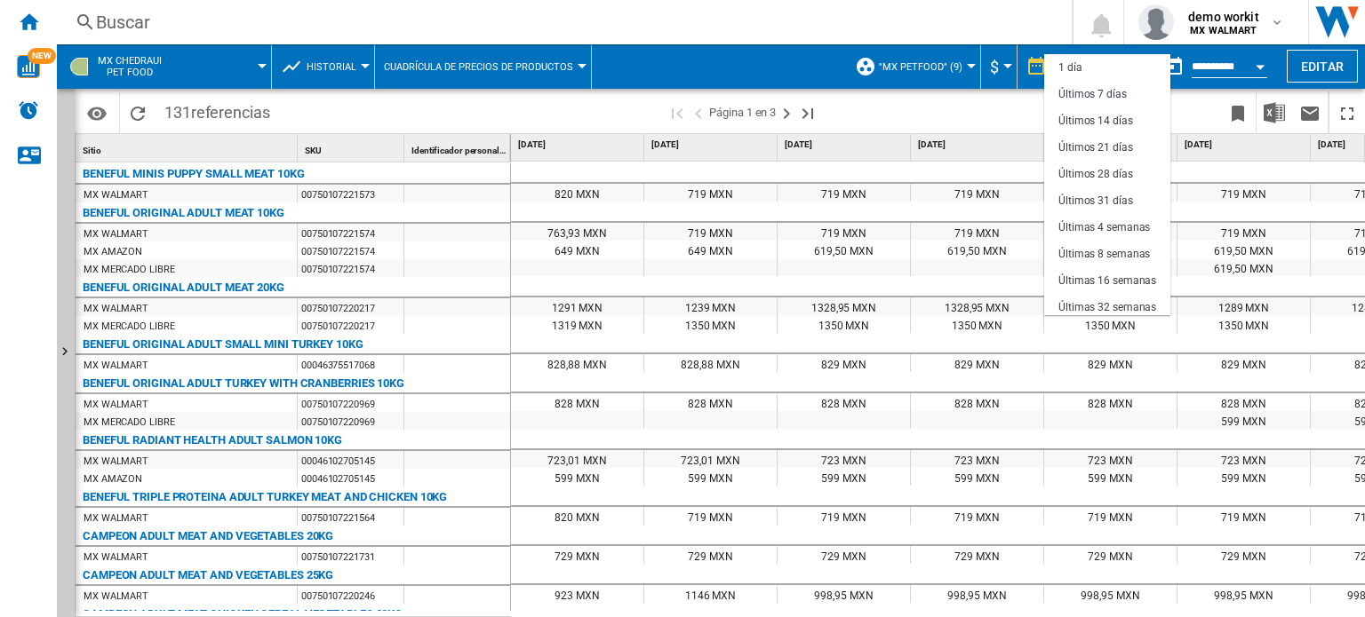
scroll to position [27, 0]
click at [999, 123] on md-backdrop at bounding box center [682, 308] width 1365 height 617
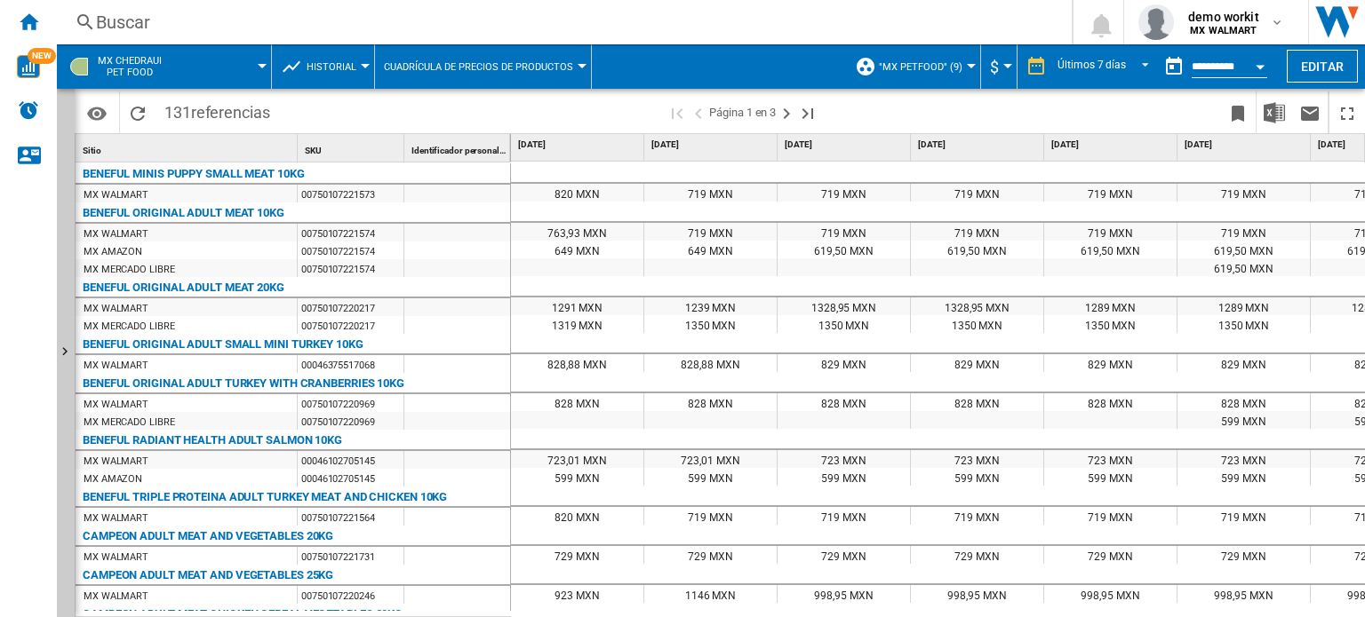
click at [525, 73] on button "Cuadrícula de precios de productos" at bounding box center [483, 66] width 198 height 44
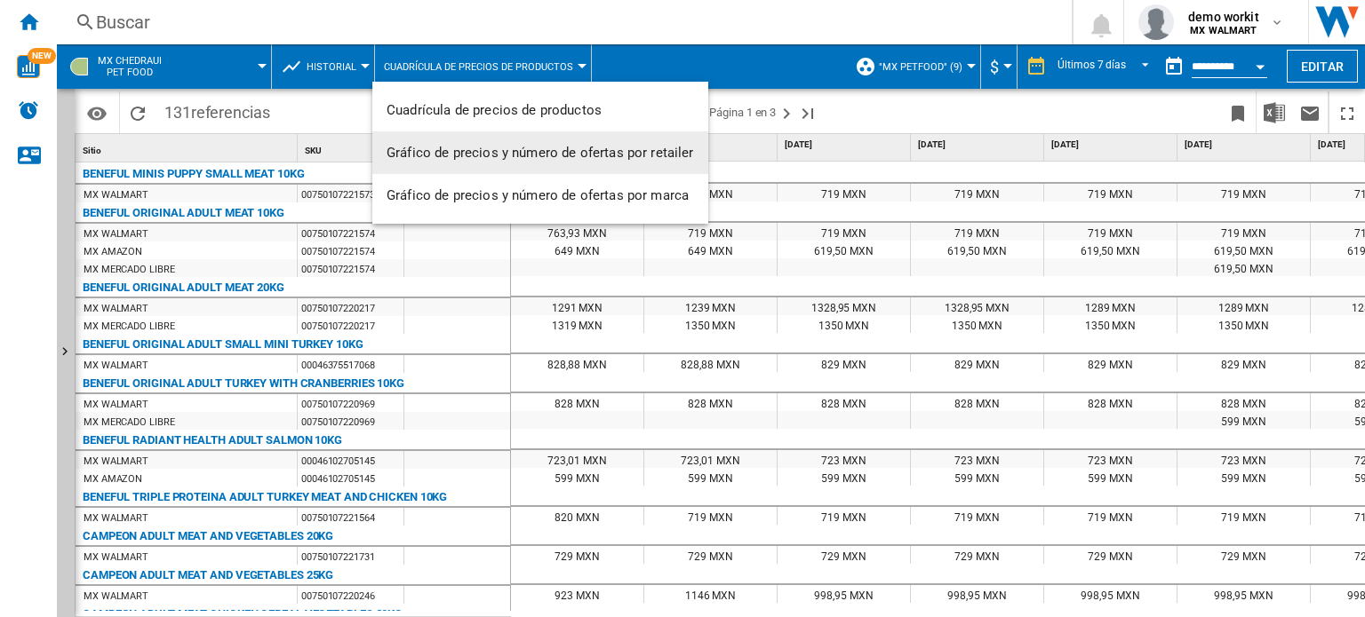
click at [514, 148] on span "Gráfico de precios y número de ofertas por retailer" at bounding box center [539, 153] width 307 height 16
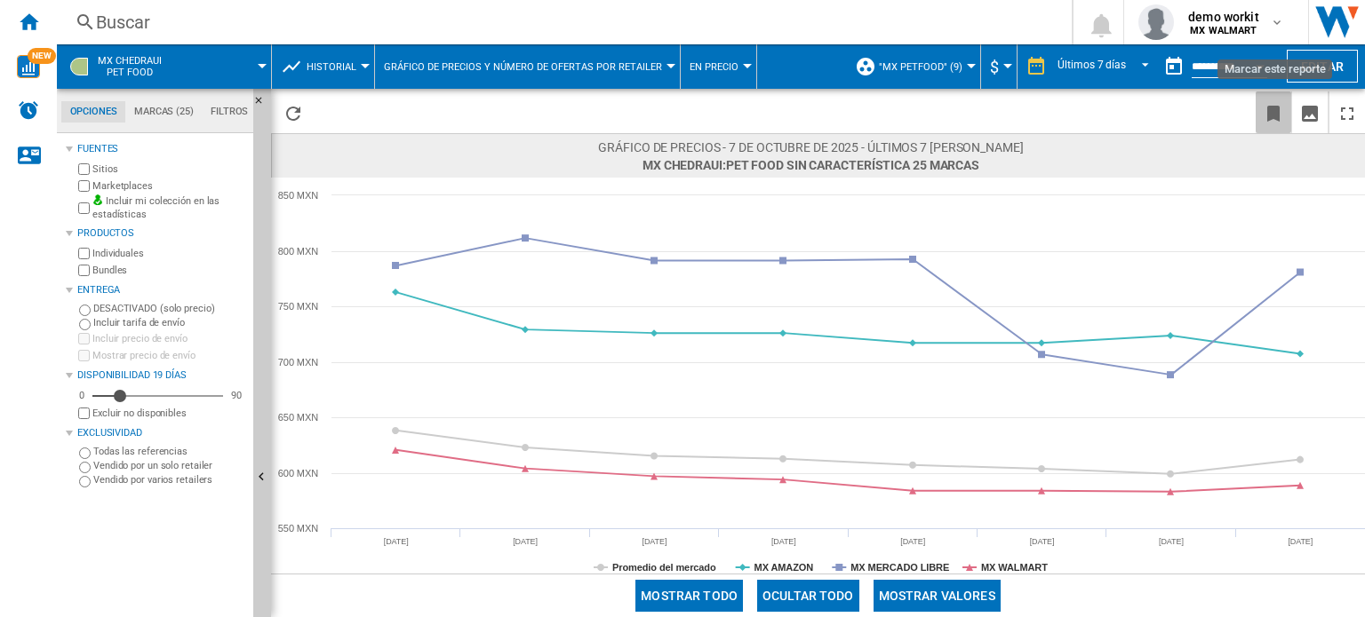
click at [1269, 108] on ng-md-icon "Marcar este reporte" at bounding box center [1272, 113] width 21 height 21
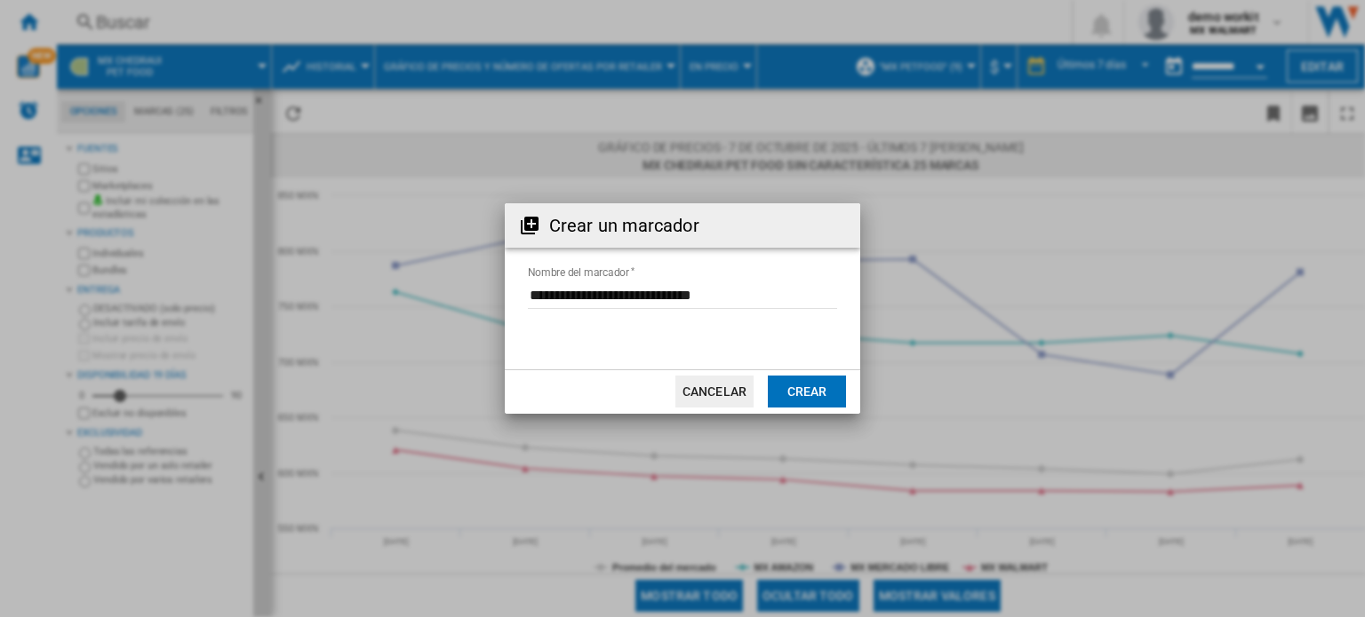
click at [699, 401] on button "Cancelar" at bounding box center [714, 392] width 78 height 32
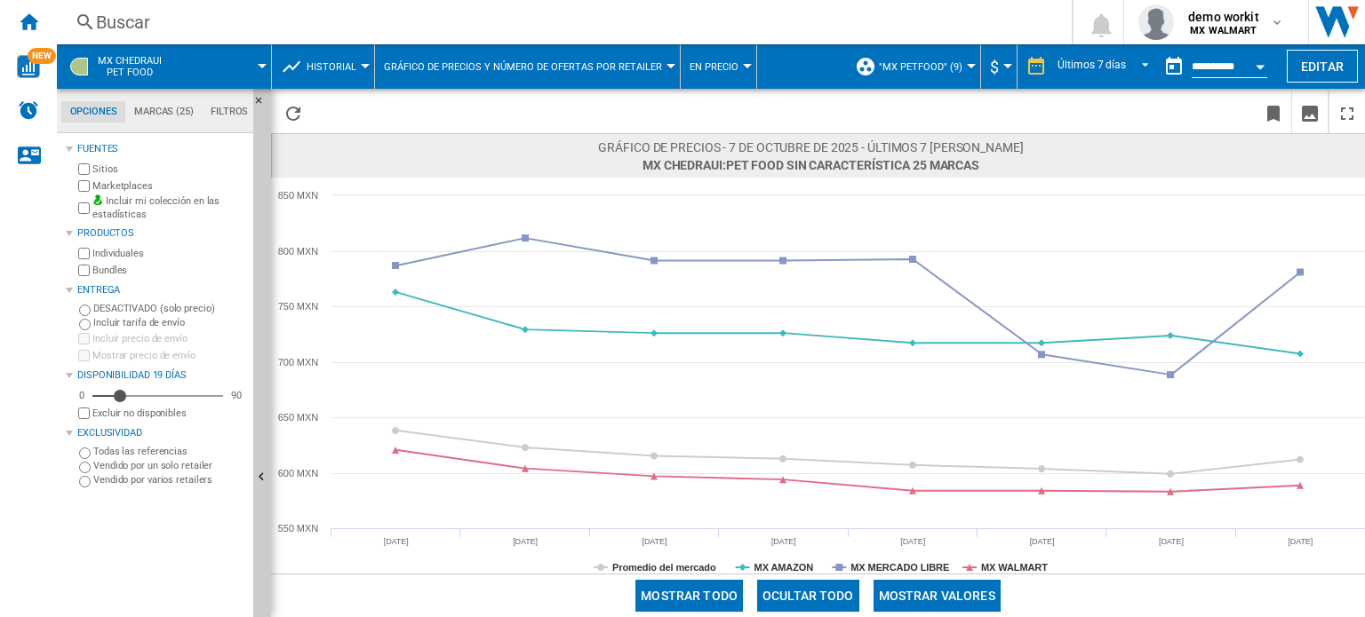
click at [362, 68] on md-menu "Historial Precio Matriz de precios Clasificación de precios Análisis Base 100 R…" at bounding box center [323, 66] width 103 height 44
click at [354, 56] on button "Historial" at bounding box center [336, 66] width 59 height 44
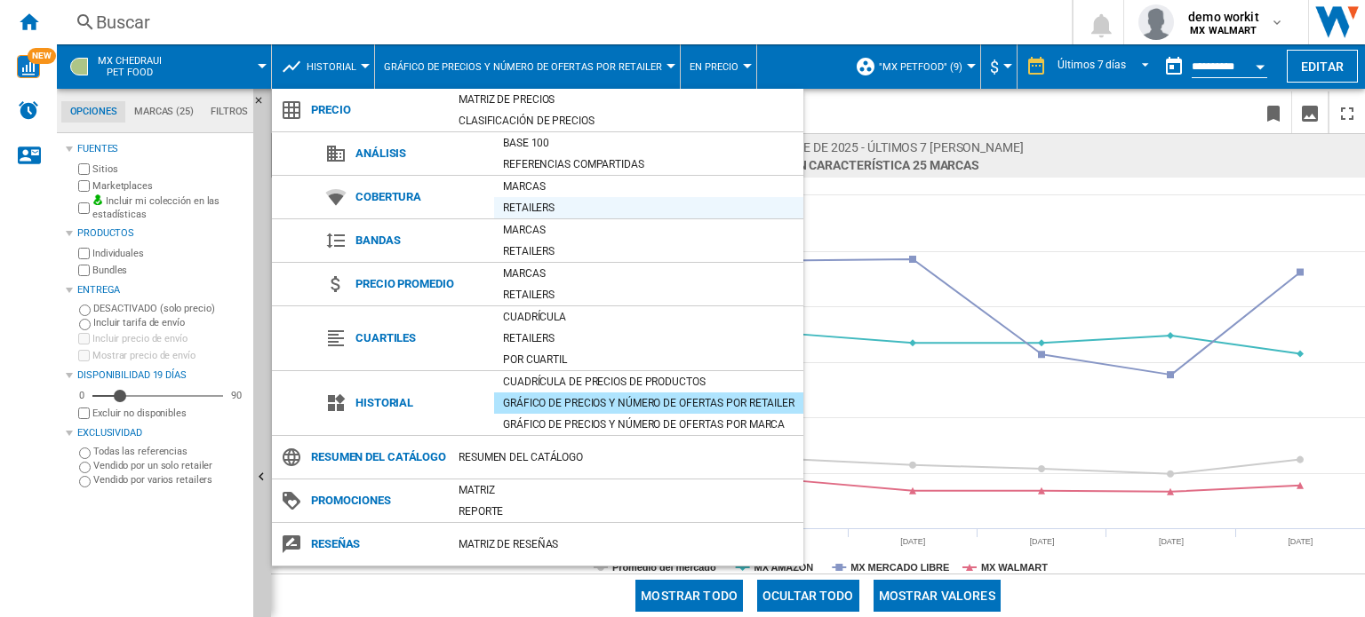
click at [551, 203] on div "Retailers" at bounding box center [648, 208] width 309 height 18
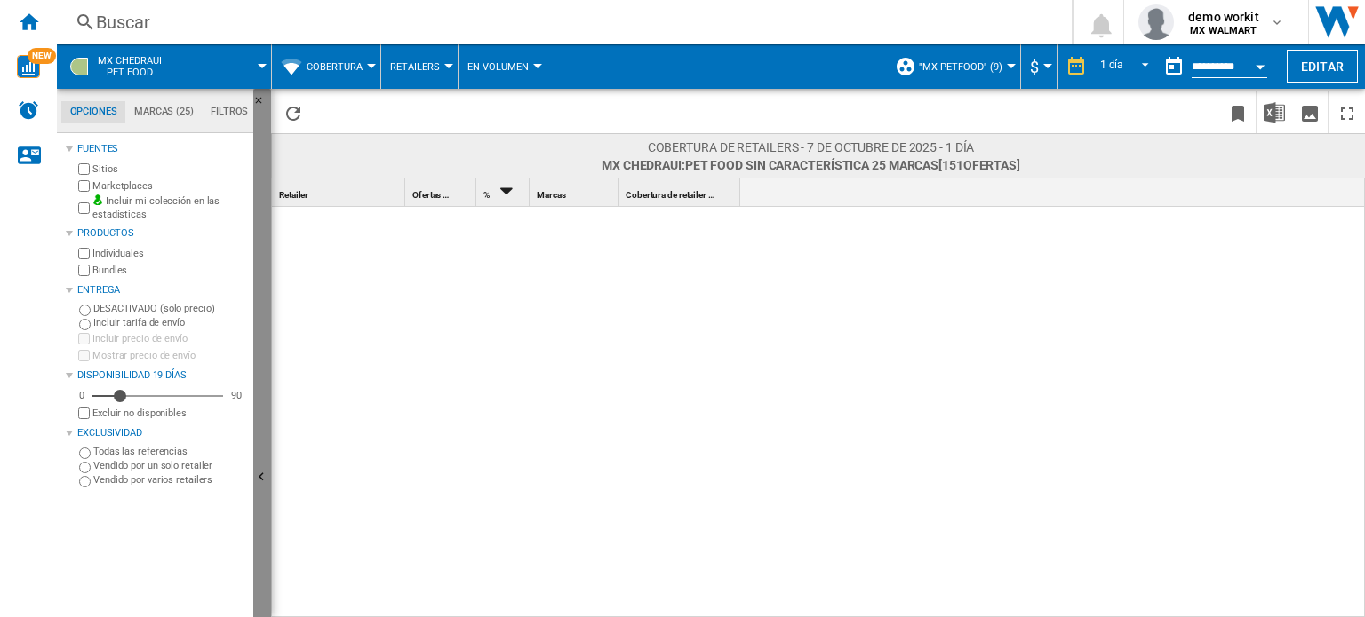
click at [264, 465] on button "Ocultar" at bounding box center [262, 478] width 18 height 779
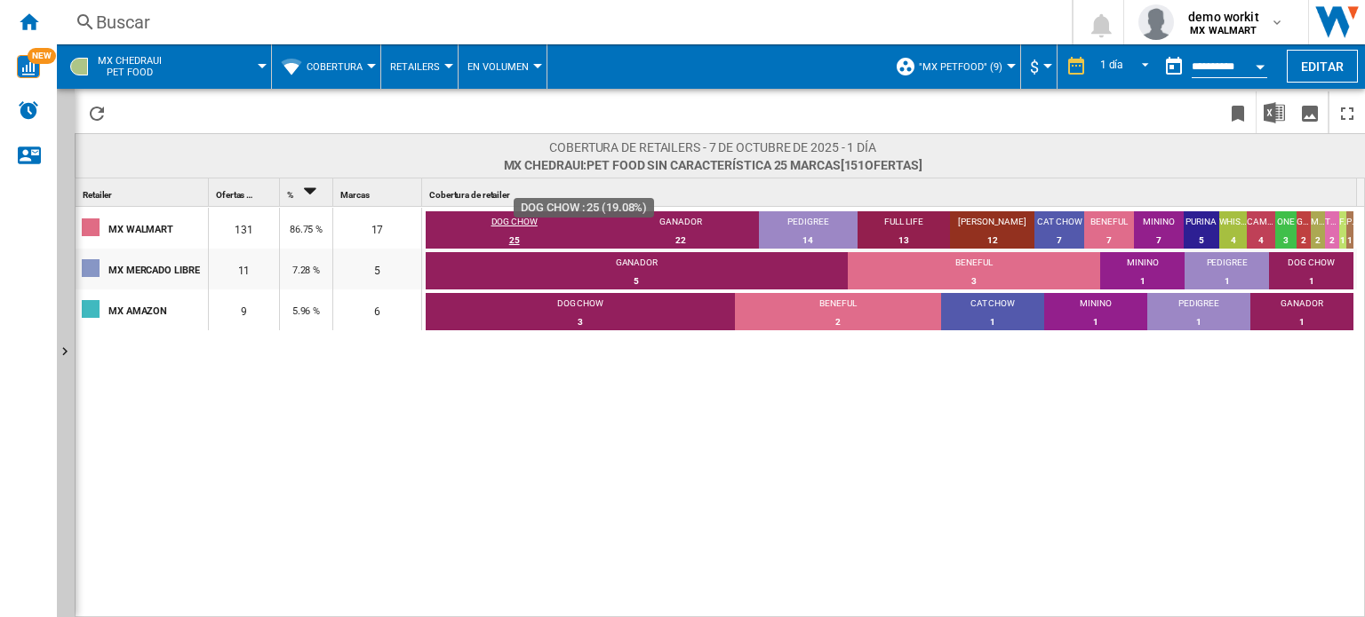
click at [535, 219] on div "DOG CHOW" at bounding box center [514, 224] width 177 height 16
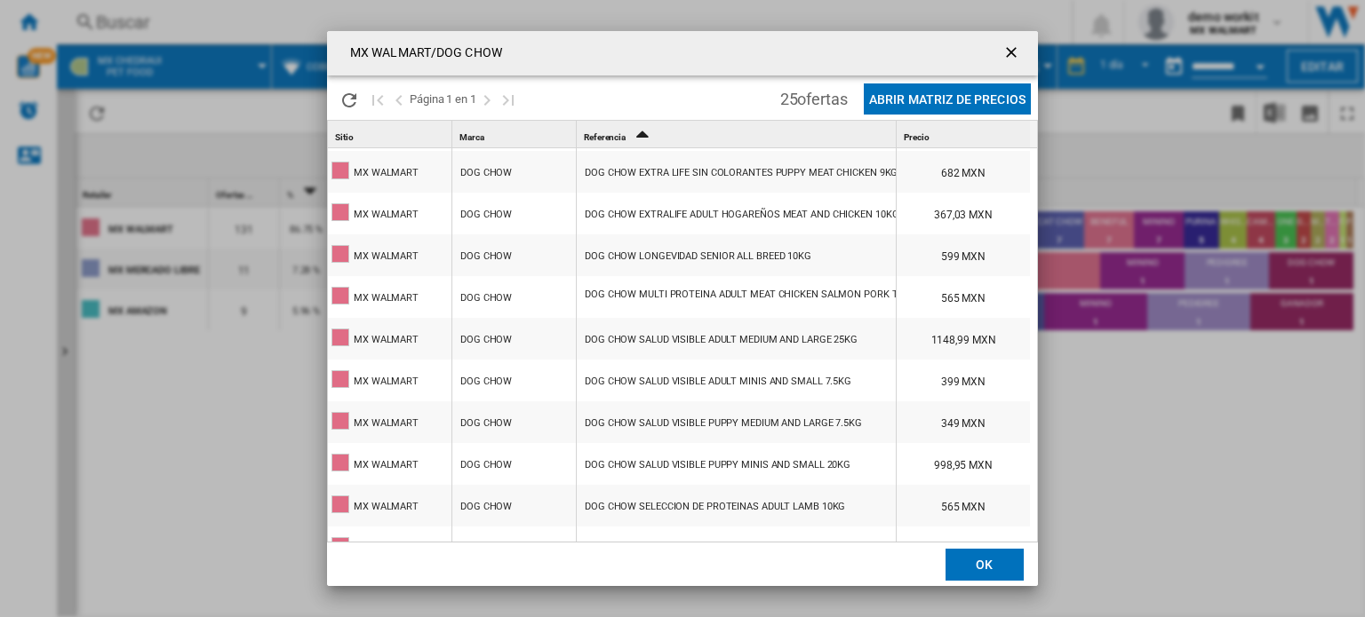
scroll to position [4, 0]
click at [1015, 51] on ng-md-icon "getI18NText('BUTTONS.CLOSE_DIALOG')" at bounding box center [1012, 54] width 21 height 21
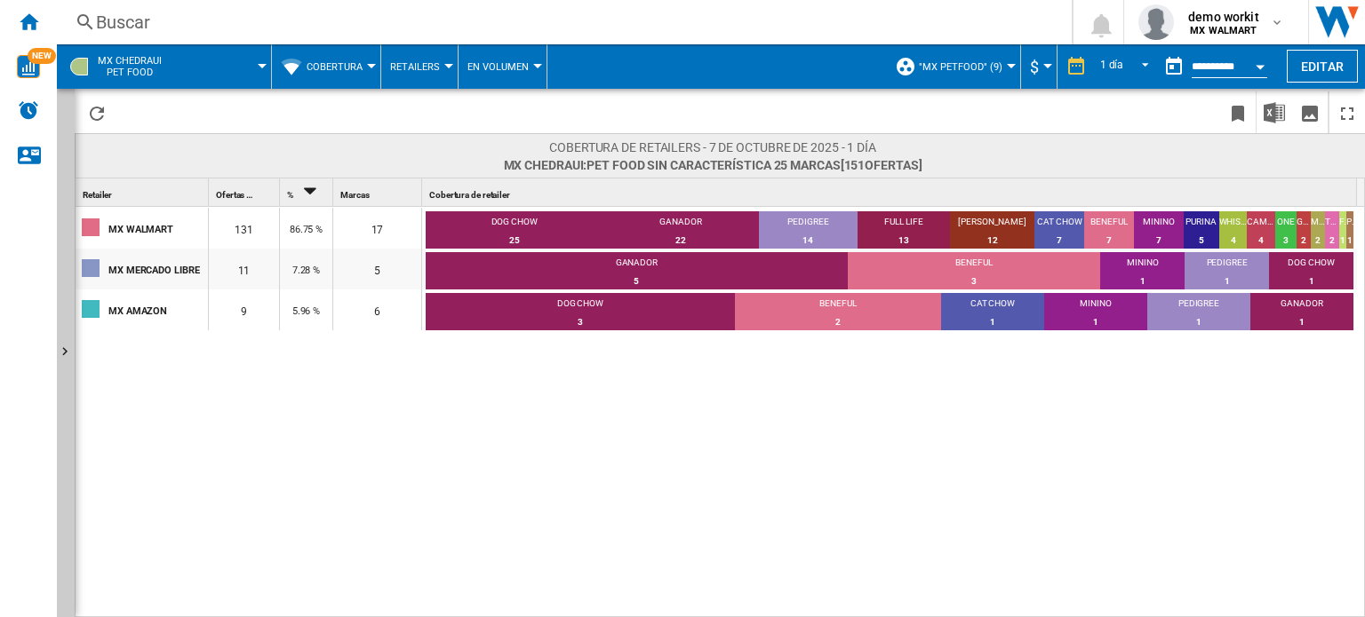
click at [372, 61] on md-menu "Cobertura Precio Matriz de precios Clasificación de precios Análisis Base 100 R…" at bounding box center [326, 66] width 109 height 44
click at [372, 59] on md-menu "Cobertura Precio Matriz de precios Clasificación de precios Análisis Base 100 R…" at bounding box center [326, 66] width 109 height 44
click at [374, 62] on md-menu "Cobertura Precio Matriz de precios Clasificación de precios Análisis Base 100 R…" at bounding box center [326, 66] width 109 height 44
click at [364, 67] on button "Cobertura" at bounding box center [339, 66] width 65 height 44
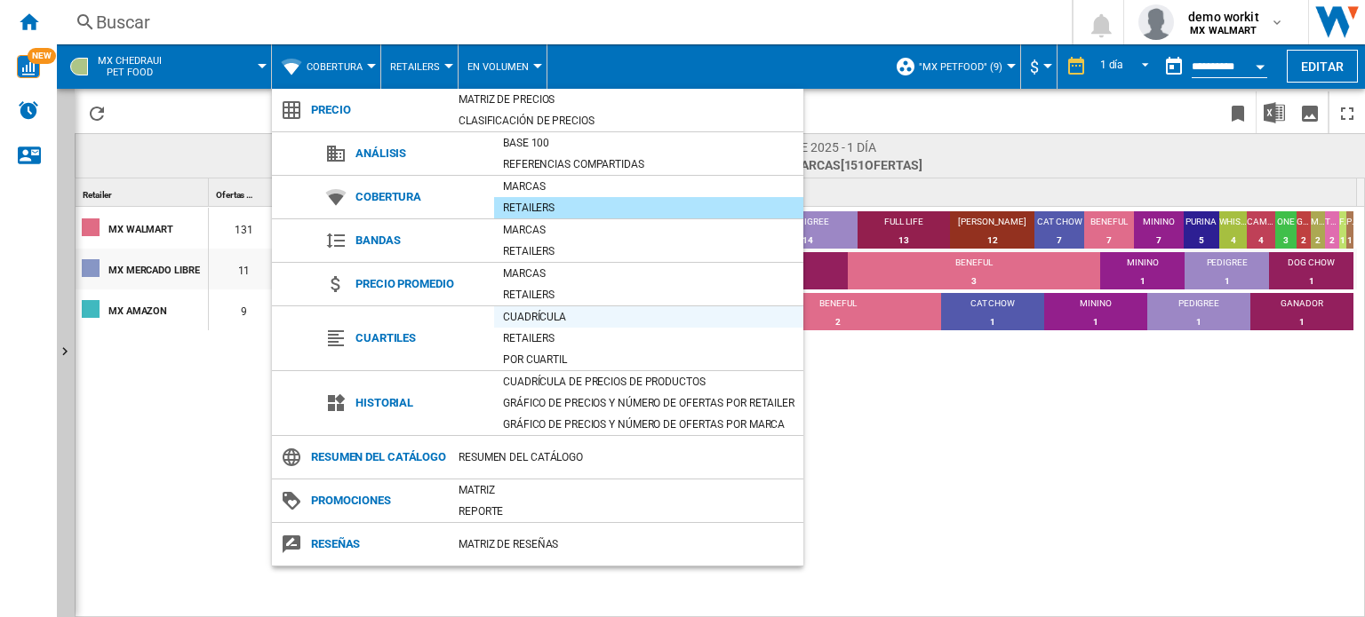
click at [549, 316] on div "Cuadrícula" at bounding box center [648, 317] width 309 height 18
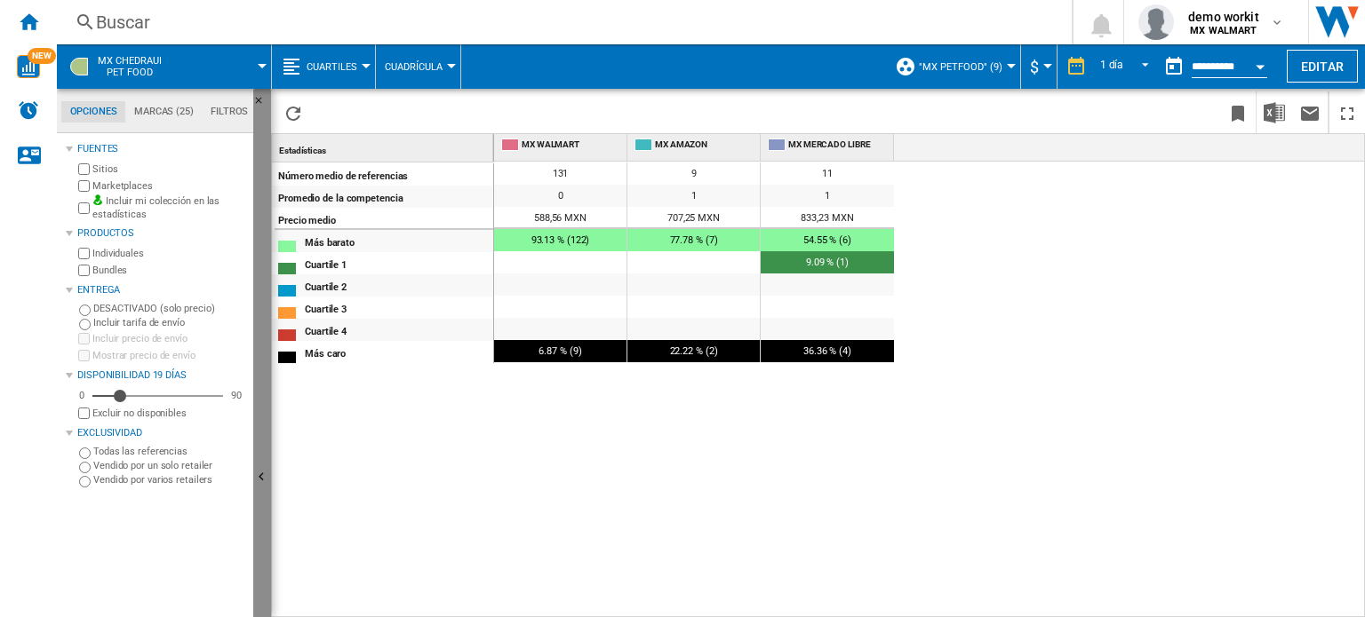
click at [267, 465] on button "Ocultar" at bounding box center [262, 478] width 18 height 779
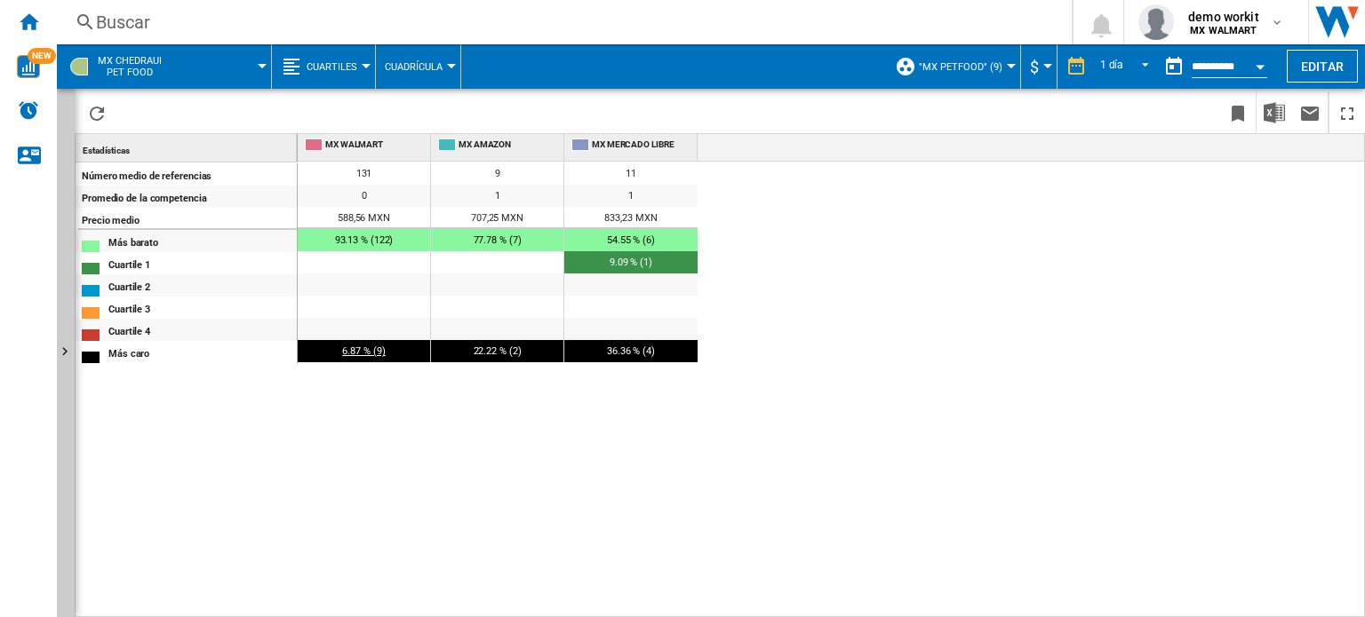
click at [380, 347] on span "6.87 % (9)" at bounding box center [363, 352] width 43 height 12
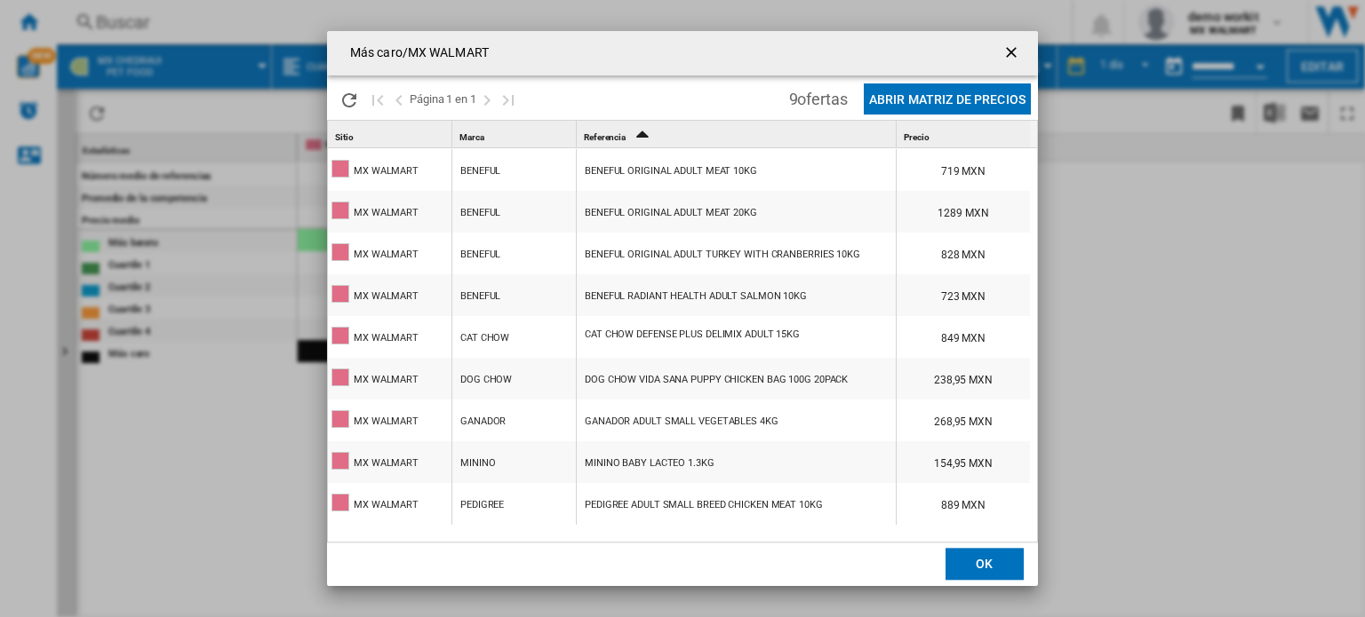
scroll to position [4, 0]
click at [1015, 44] on ng-md-icon "getI18NText('BUTTONS.CLOSE_DIALOG')" at bounding box center [1012, 54] width 21 height 21
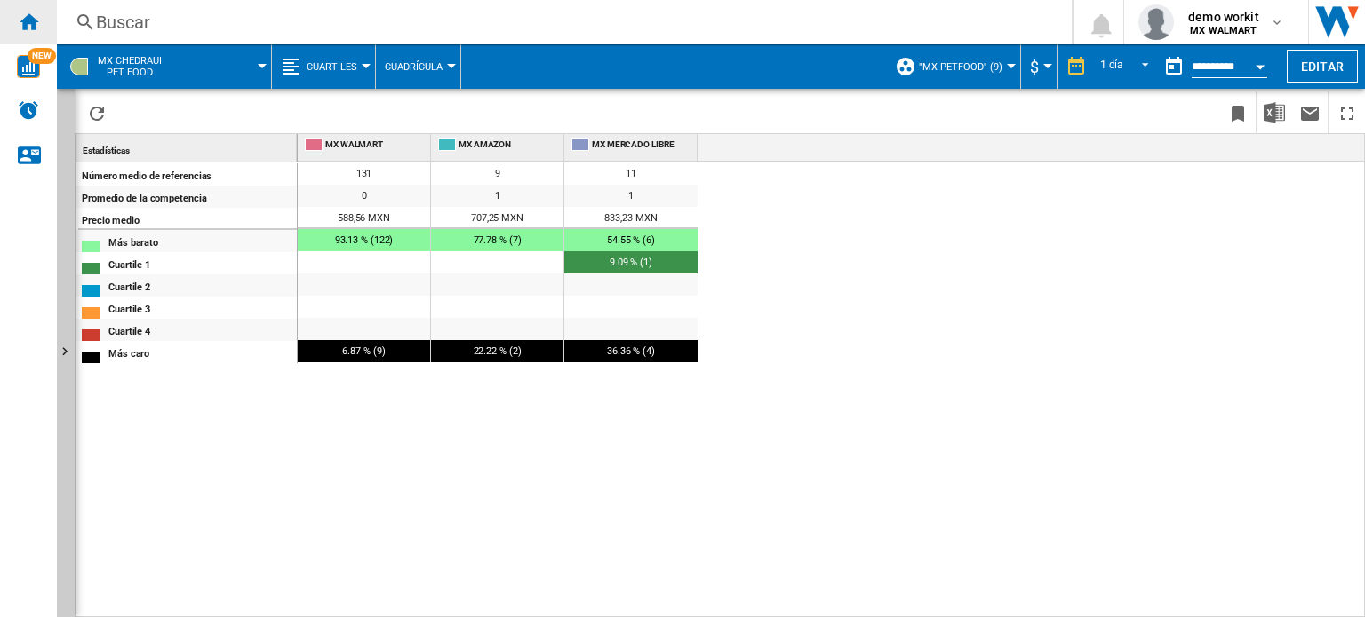
click at [33, 17] on ng-md-icon "Inicio" at bounding box center [28, 21] width 21 height 21
